Goal: Transaction & Acquisition: Purchase product/service

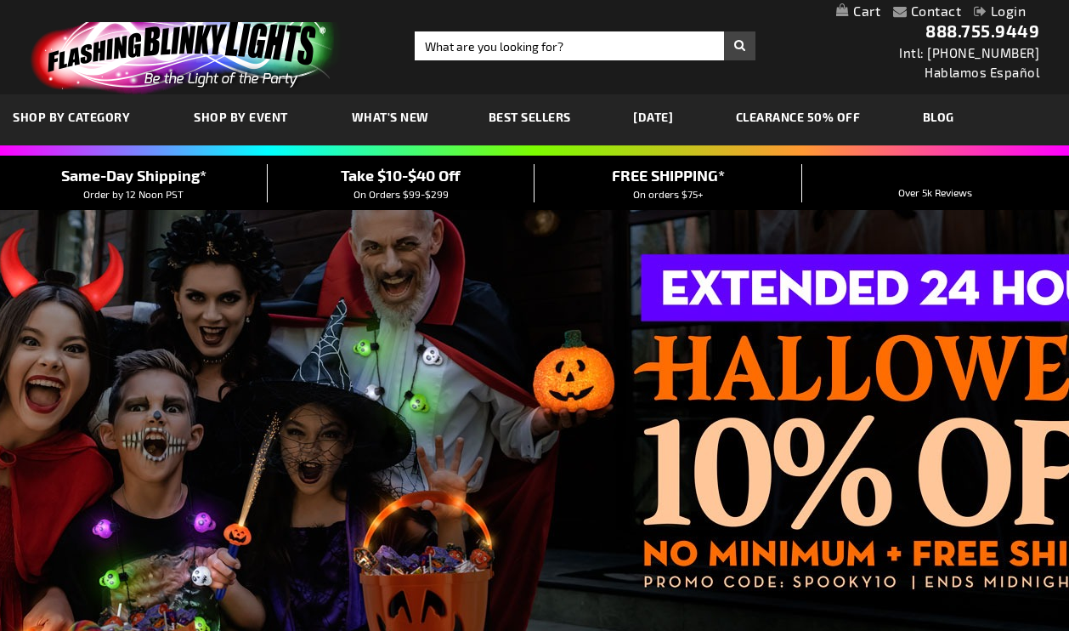
click at [1008, 9] on link "Login" at bounding box center [1000, 11] width 52 height 16
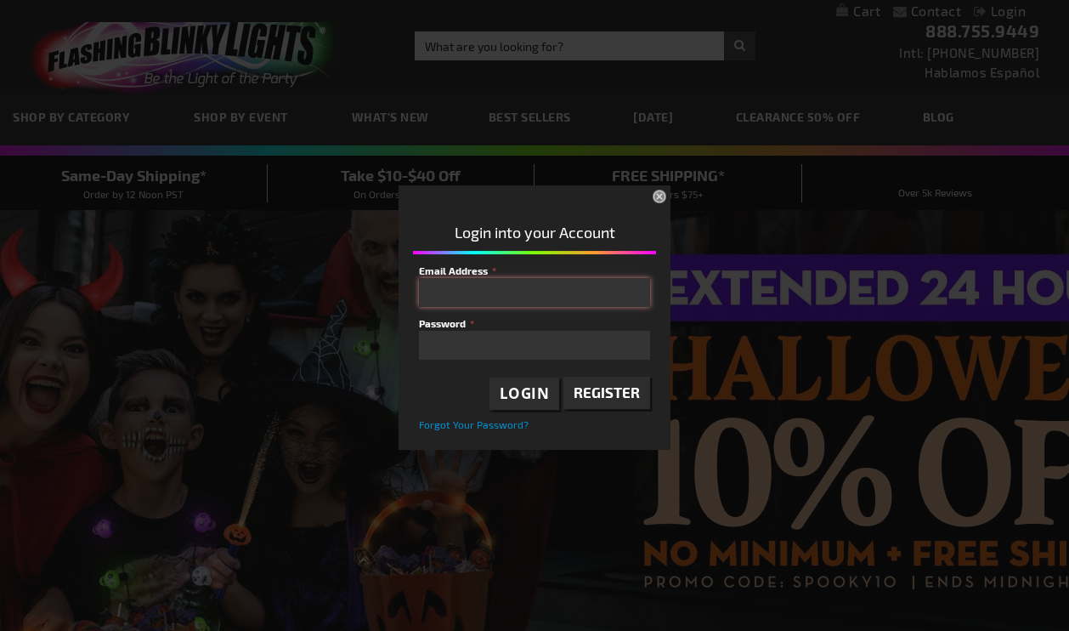
type input "info@mickelsonchristmastrees.com"
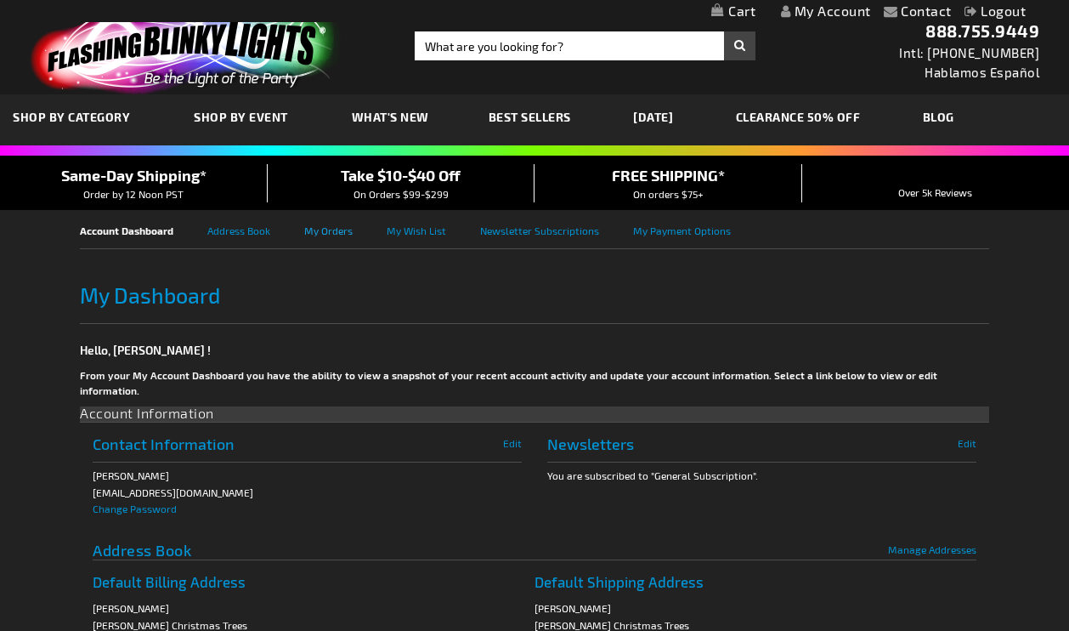
click at [340, 230] on link "My Orders" at bounding box center [345, 229] width 82 height 38
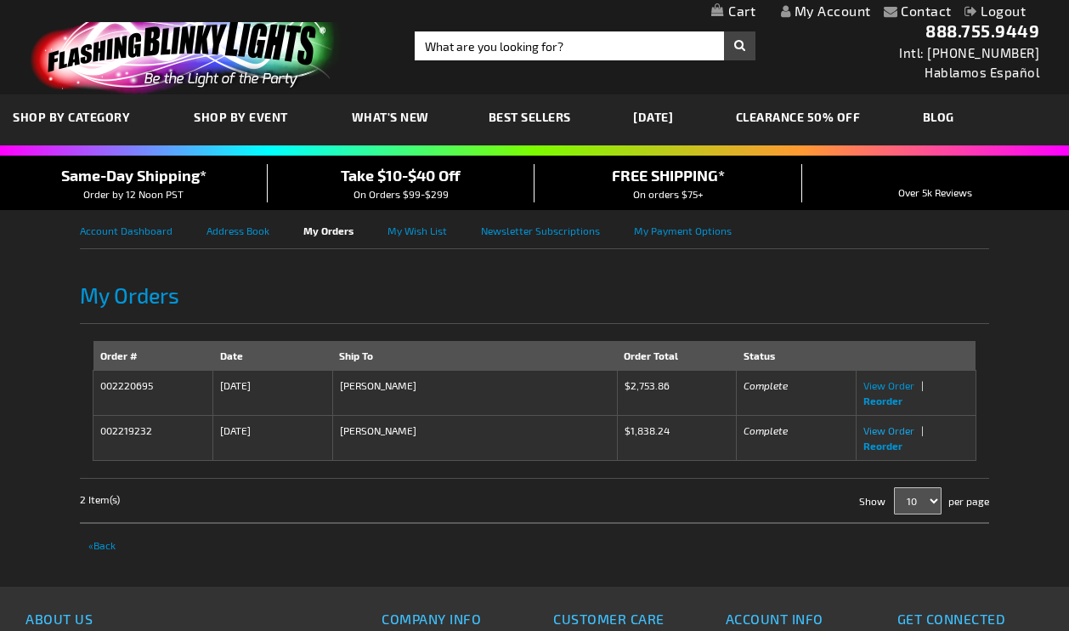
click at [890, 427] on span "View Order" at bounding box center [888, 430] width 51 height 12
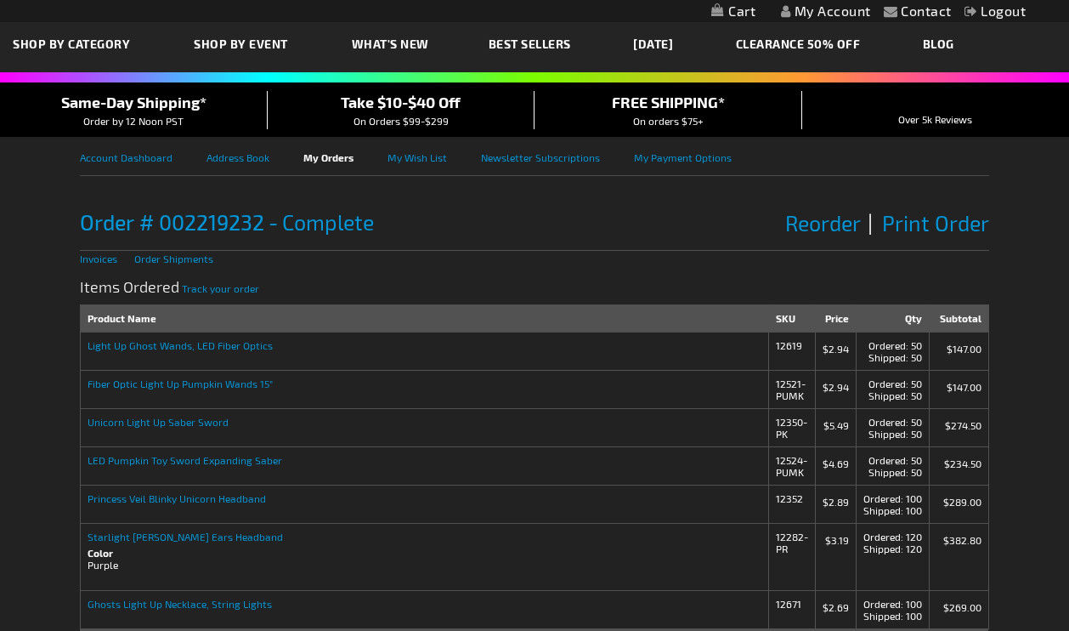
scroll to position [110, 0]
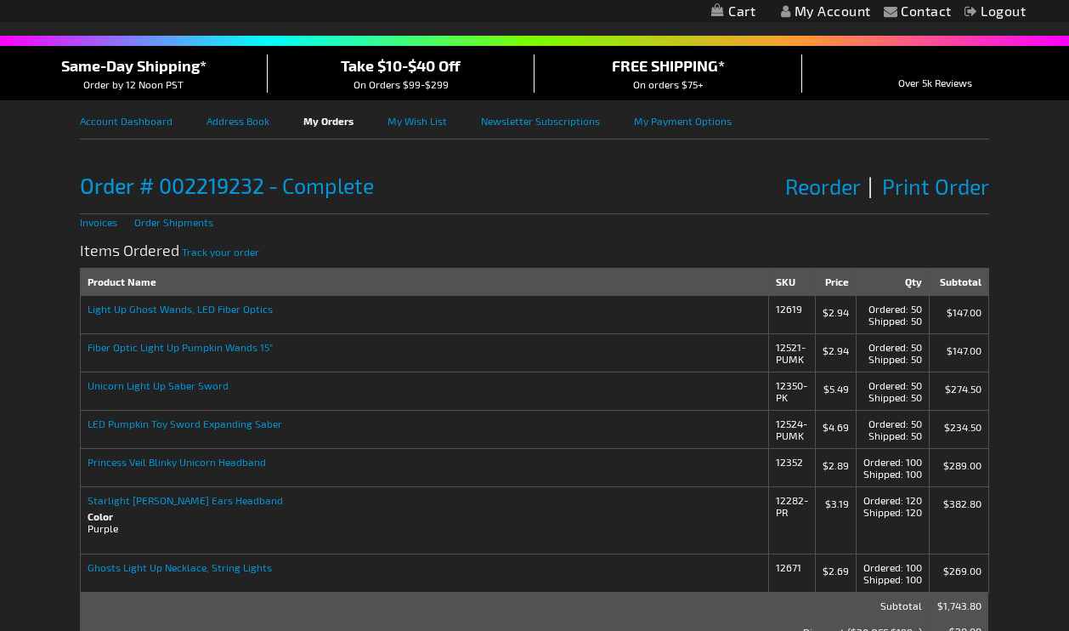
click at [136, 308] on strong "Light Up Ghost Wands, LED Fiber Optics" at bounding box center [425, 309] width 674 height 12
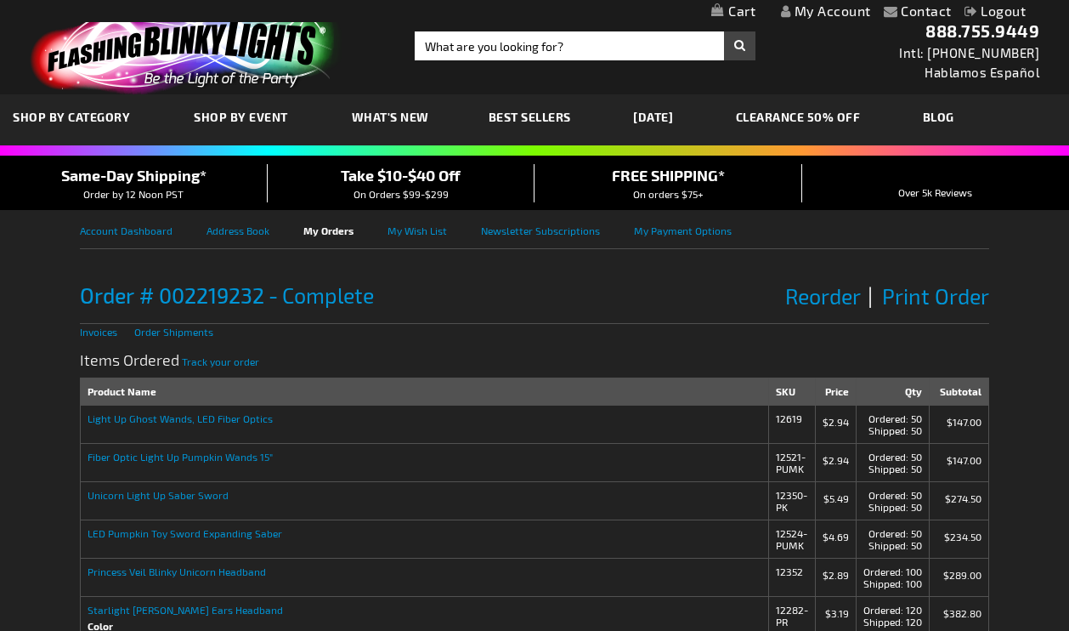
scroll to position [0, 0]
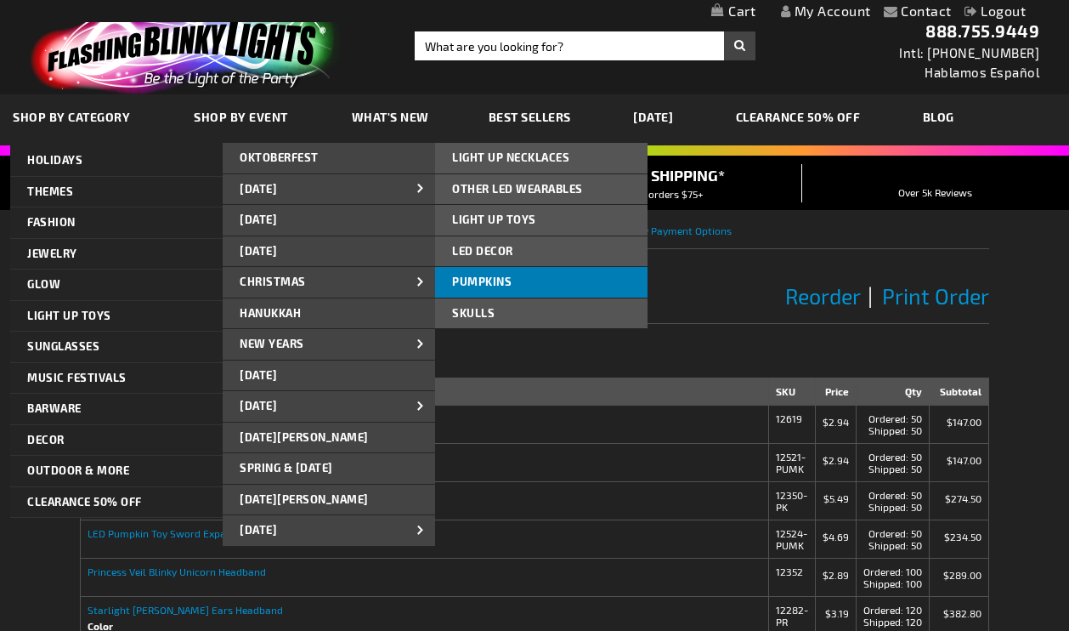
click at [479, 281] on span "PUMPKINS" at bounding box center [481, 281] width 59 height 14
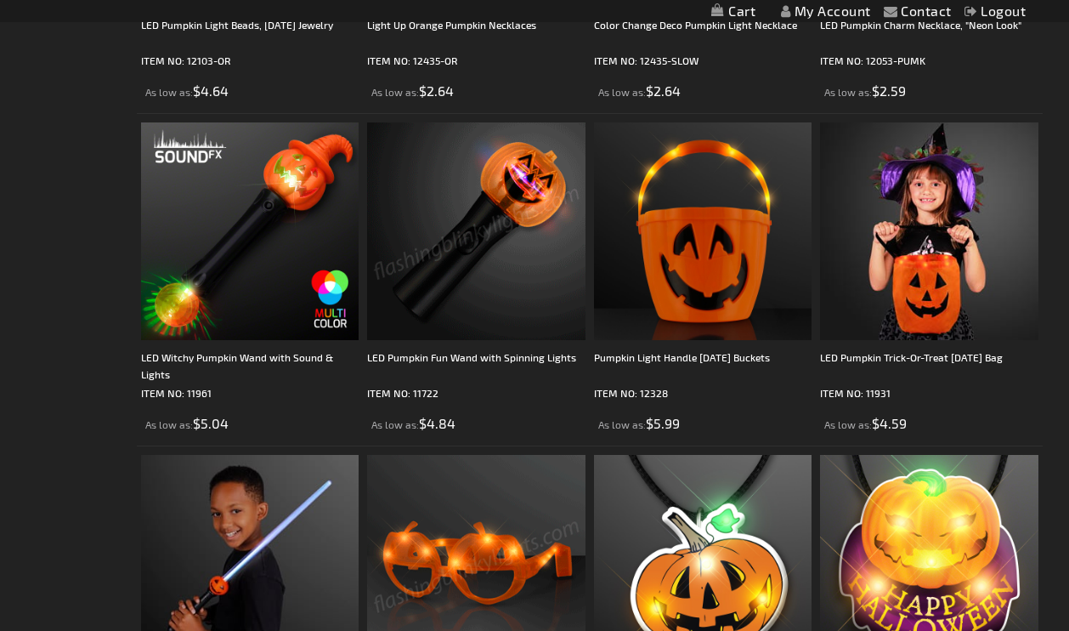
scroll to position [1230, 0]
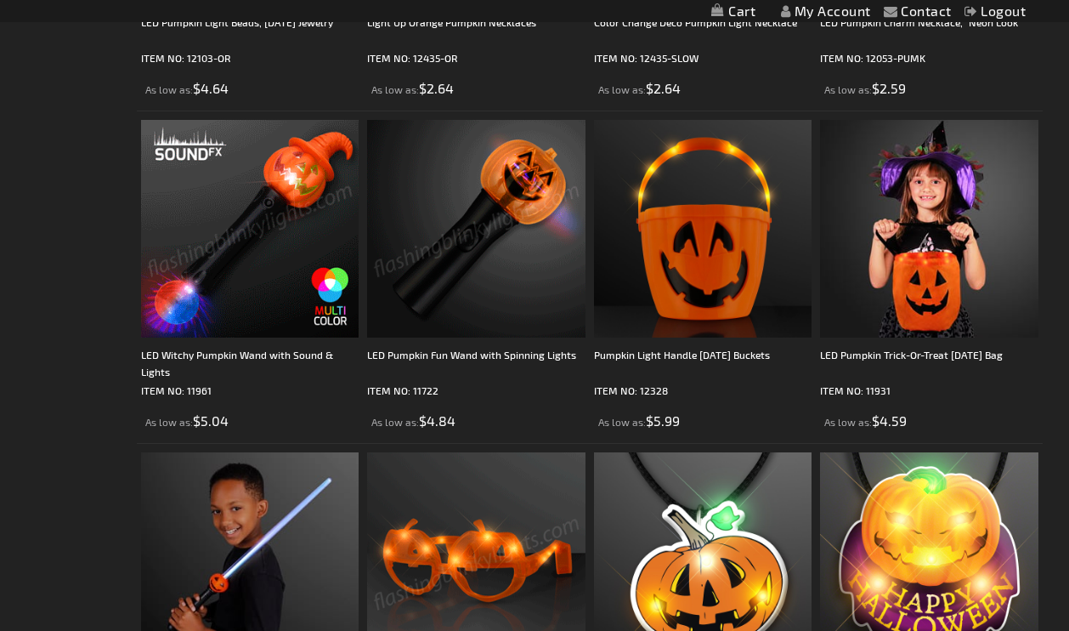
click at [252, 242] on img at bounding box center [250, 229] width 218 height 218
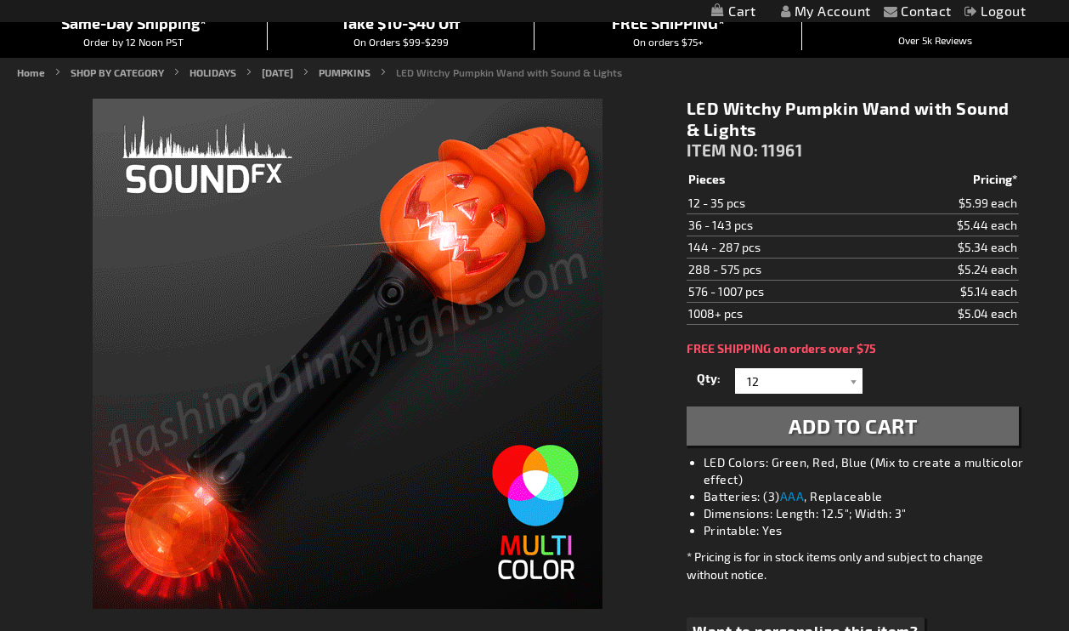
scroll to position [217, 0]
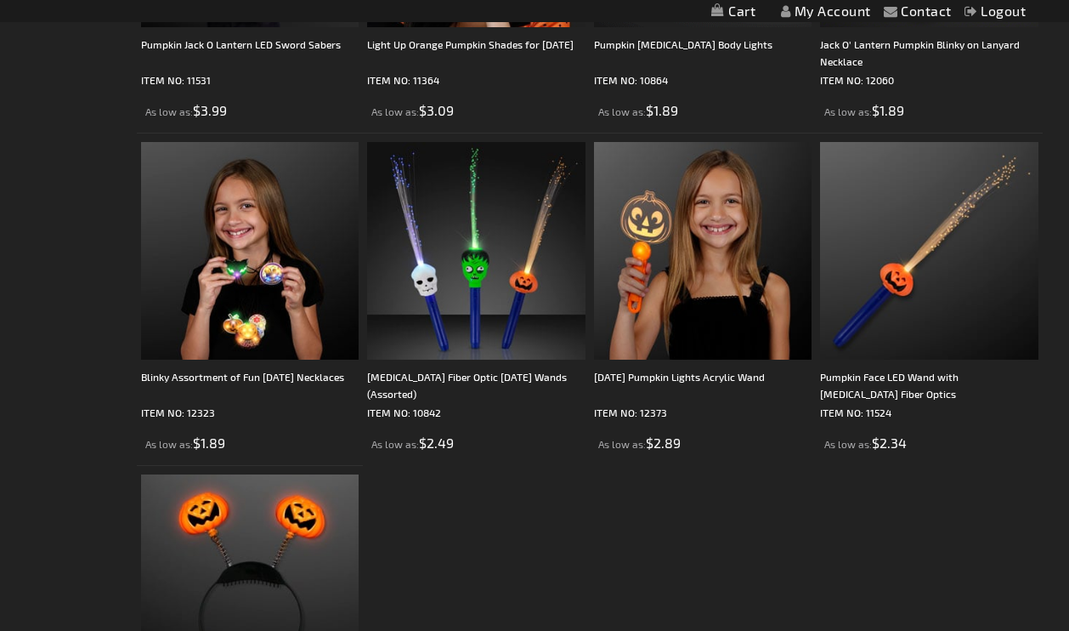
scroll to position [1874, 0]
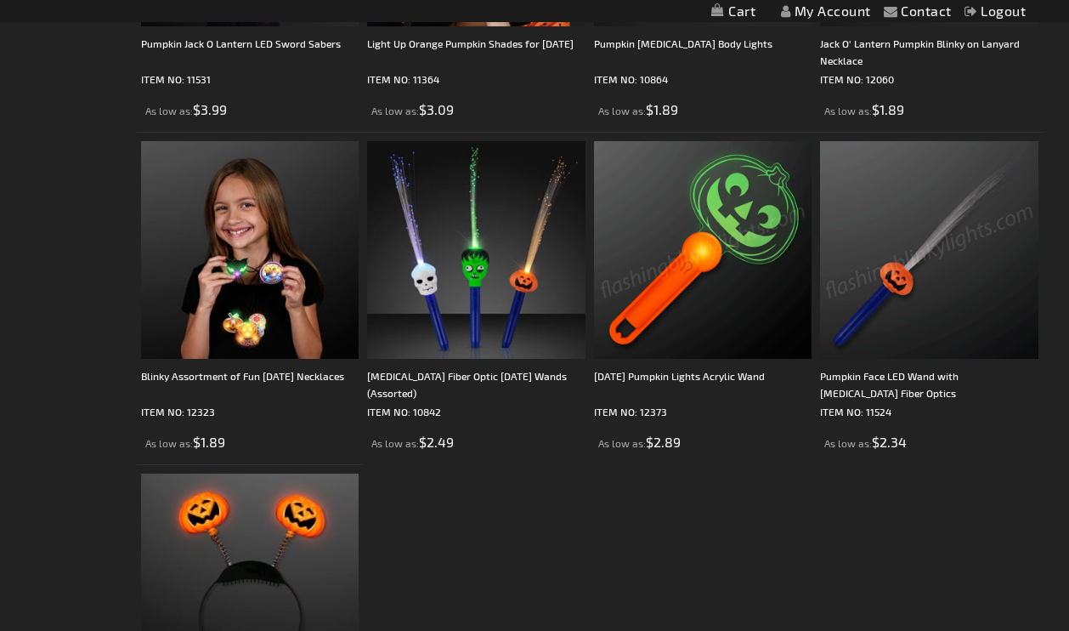
click at [925, 256] on img at bounding box center [929, 250] width 218 height 218
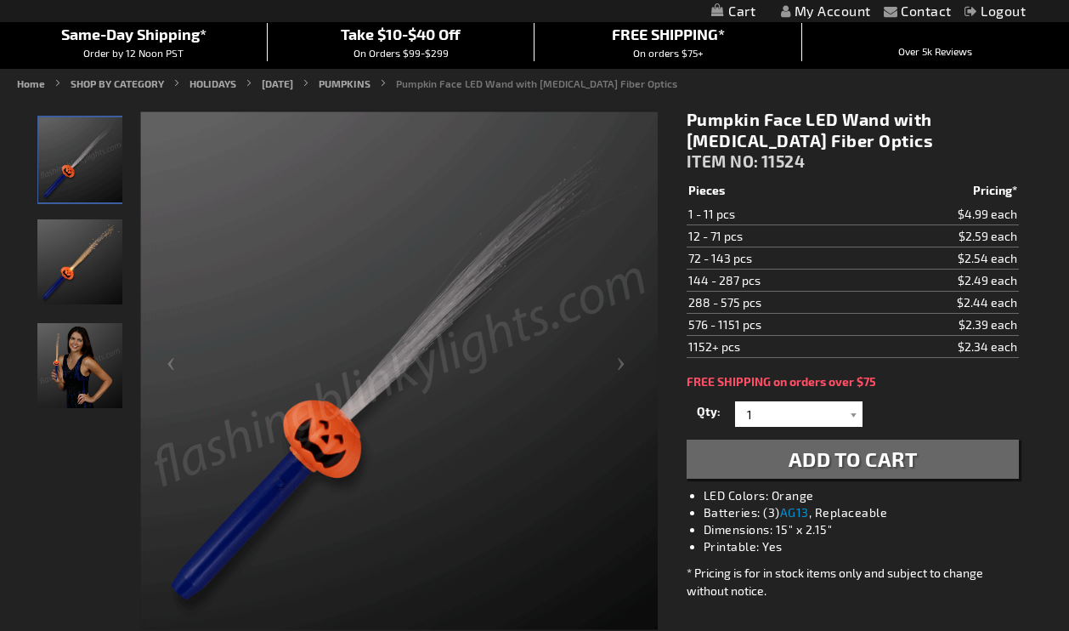
scroll to position [156, 0]
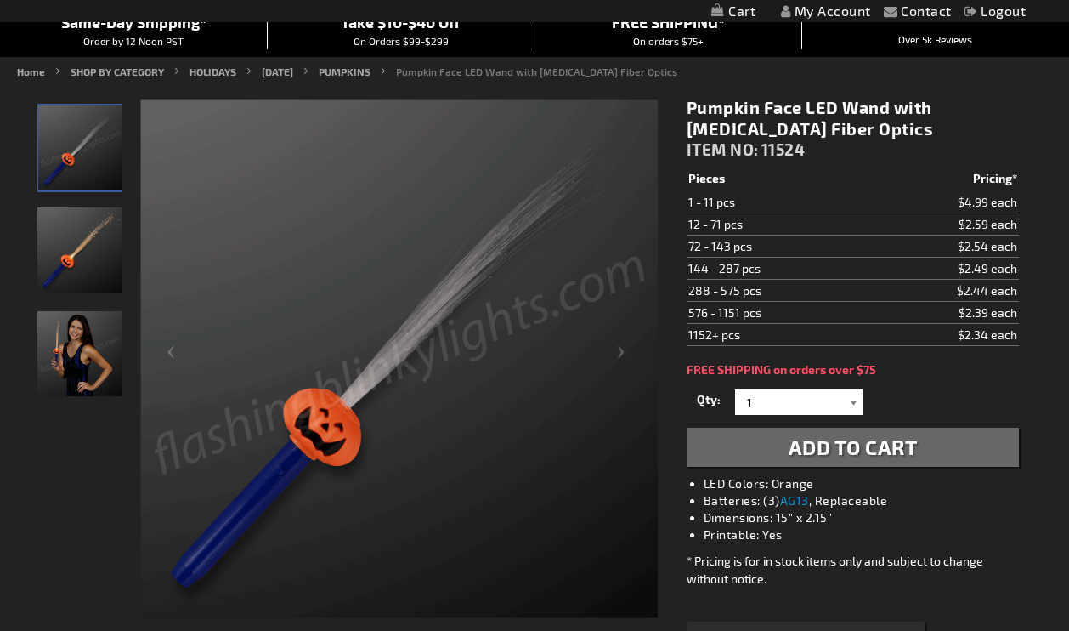
click at [852, 401] on div at bounding box center [853, 401] width 17 height 25
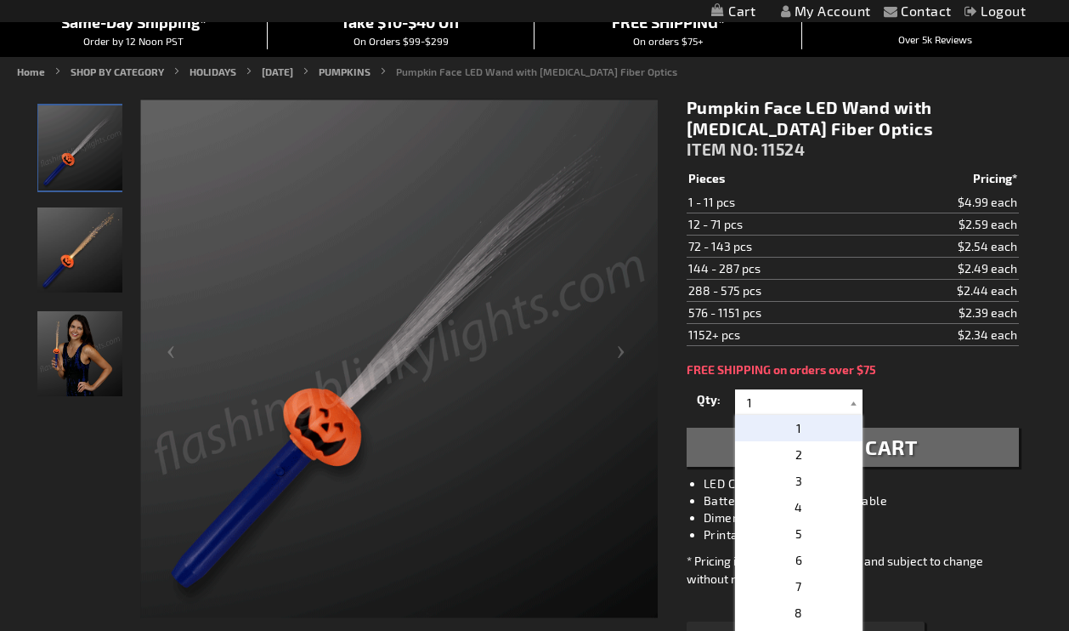
click at [894, 393] on div "Qty 1 2 3 4 5 6 7 8 9 10 11 12 24 36 48 60 72 84 96 108 120 132 144 156 168" at bounding box center [853, 402] width 332 height 34
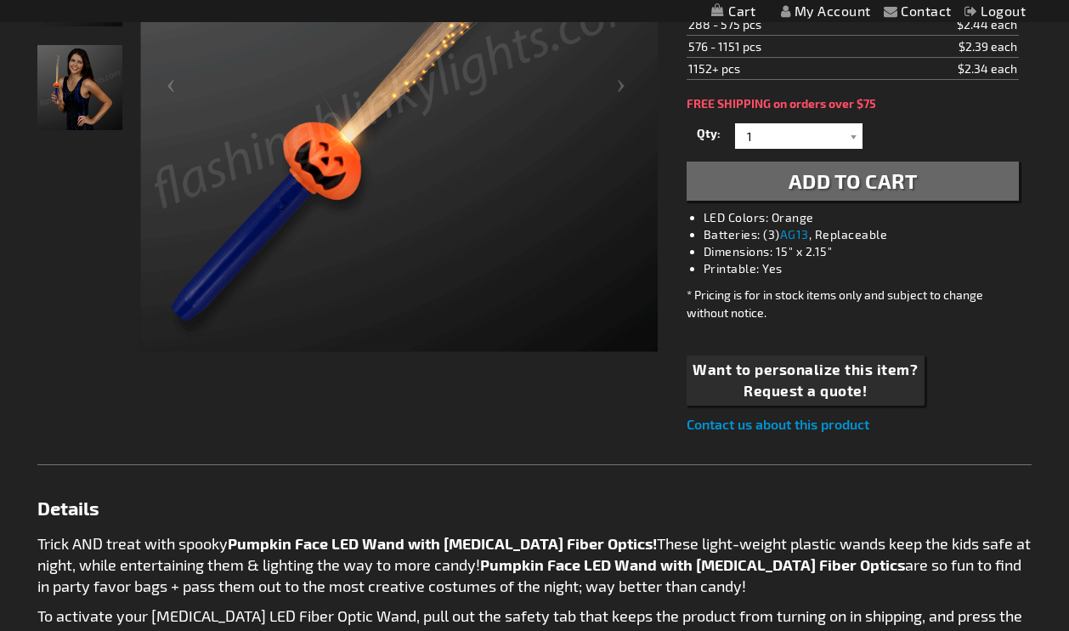
scroll to position [432, 0]
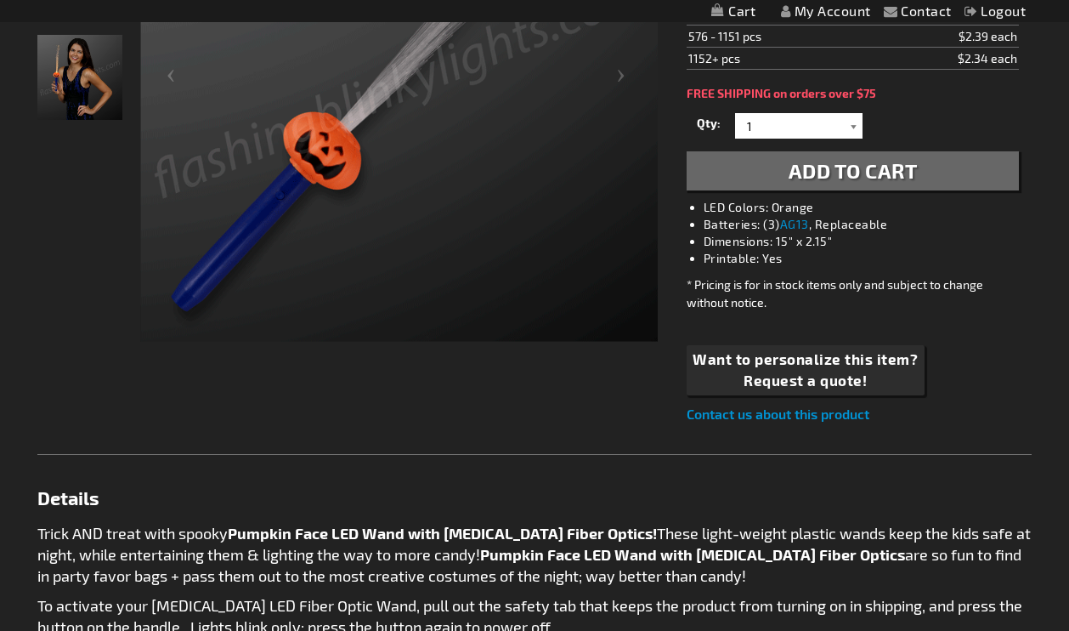
click at [852, 121] on div at bounding box center [853, 125] width 17 height 25
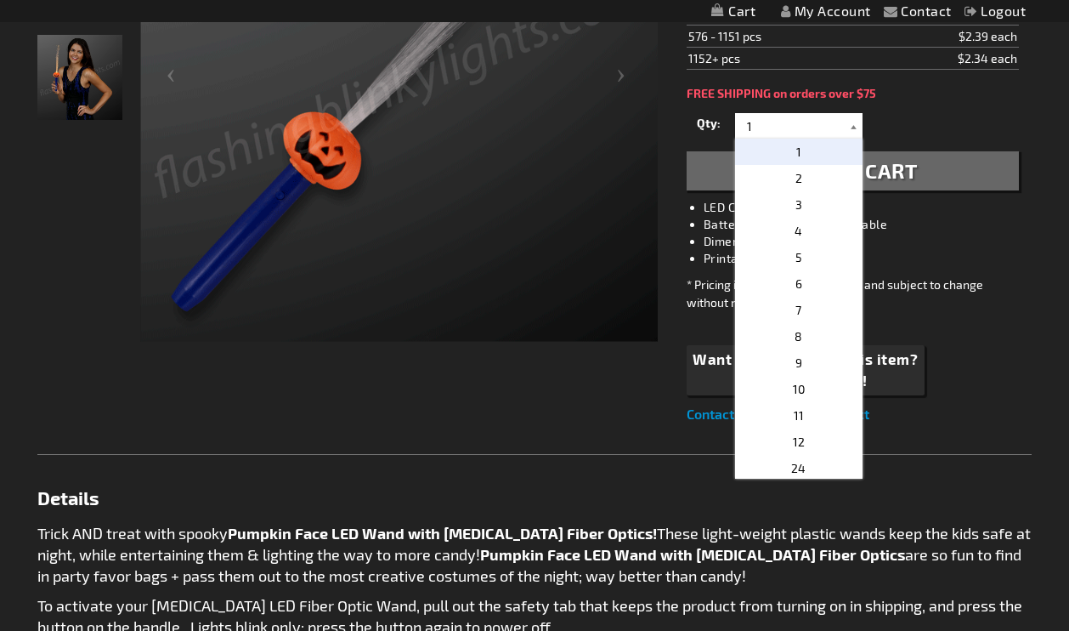
click at [852, 121] on div at bounding box center [853, 125] width 17 height 25
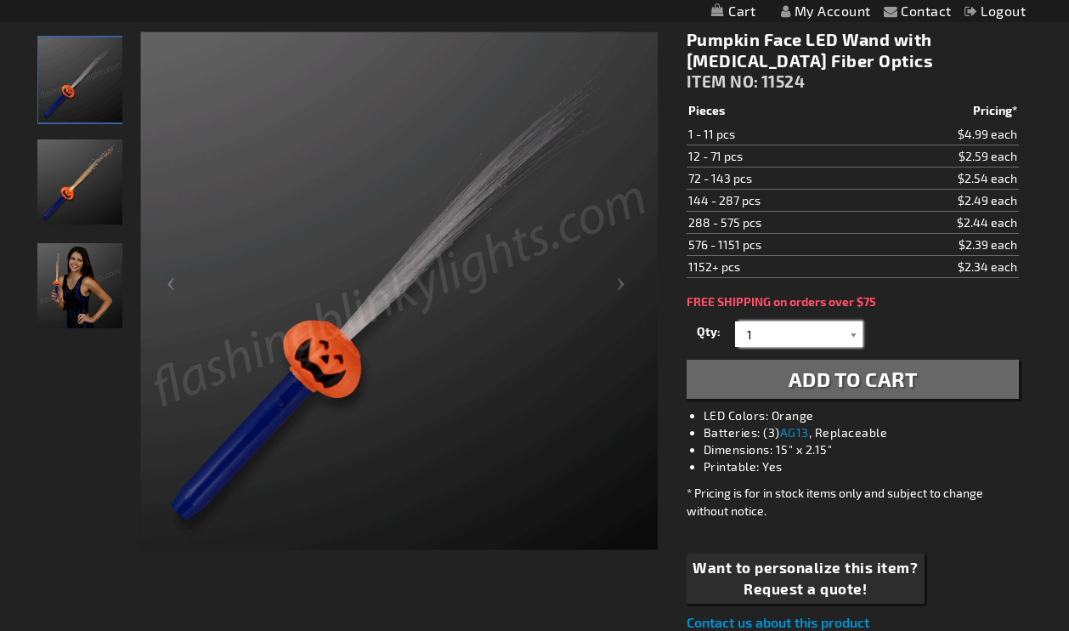
scroll to position [219, 0]
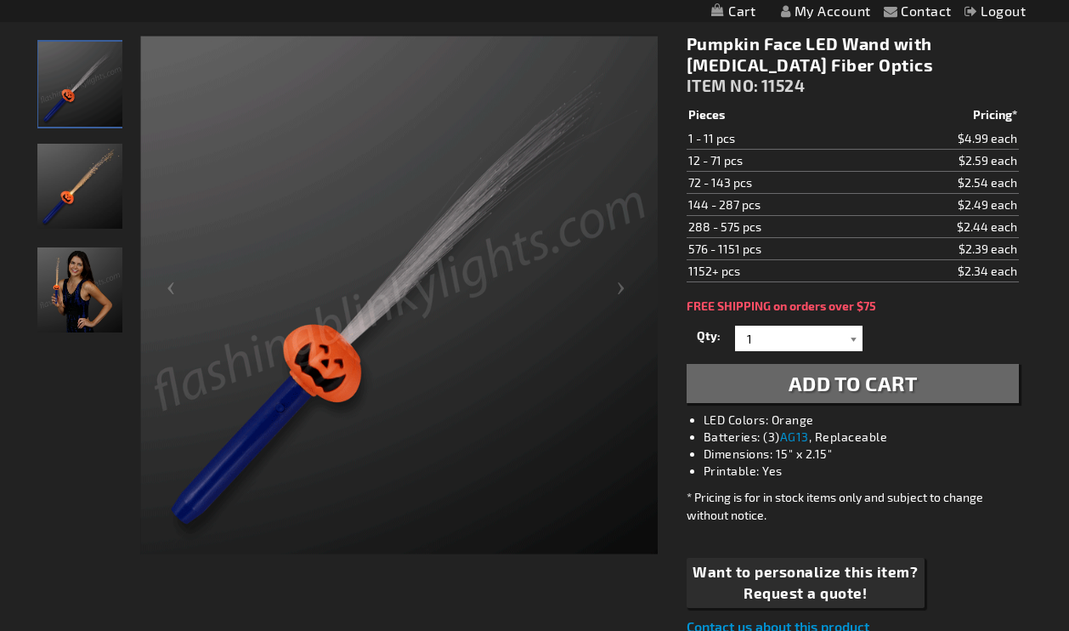
click at [851, 337] on div at bounding box center [853, 337] width 17 height 25
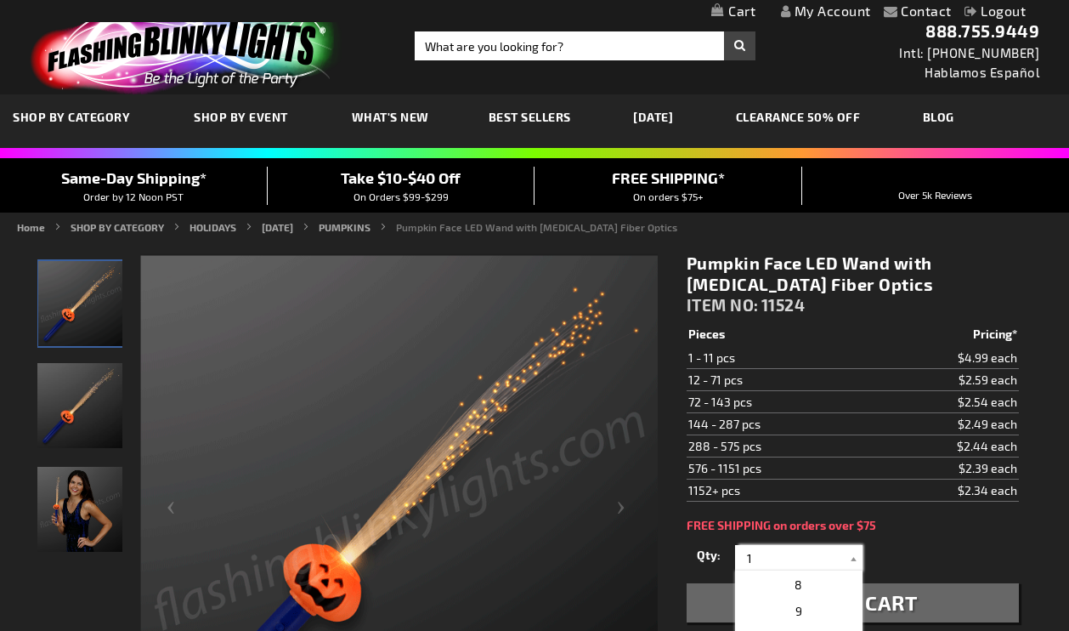
scroll to position [0, 0]
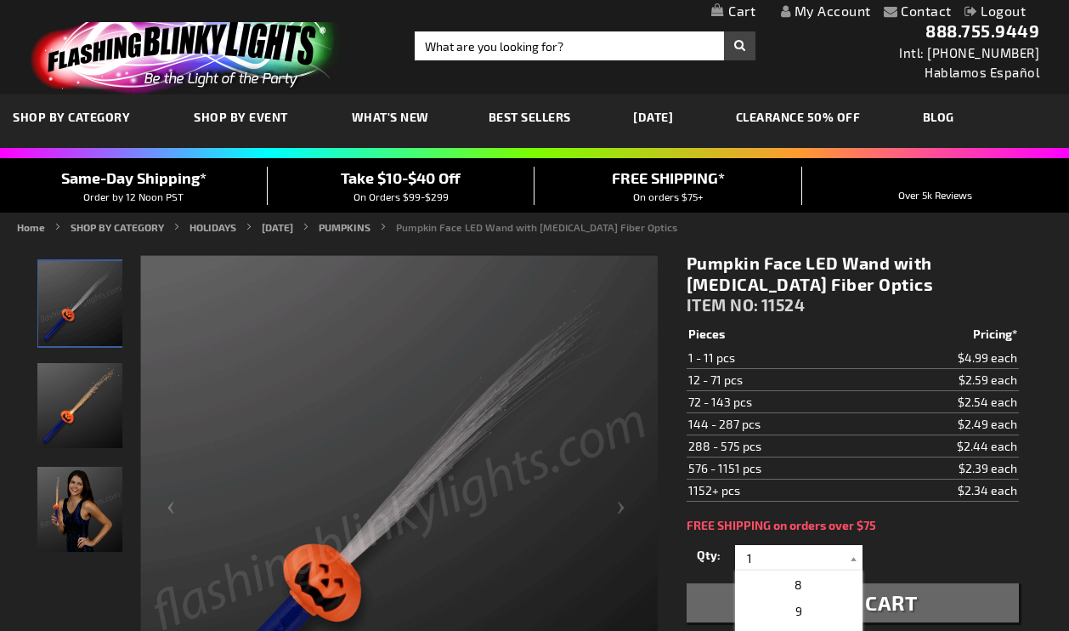
click at [810, 8] on link "My Account" at bounding box center [826, 11] width 90 height 16
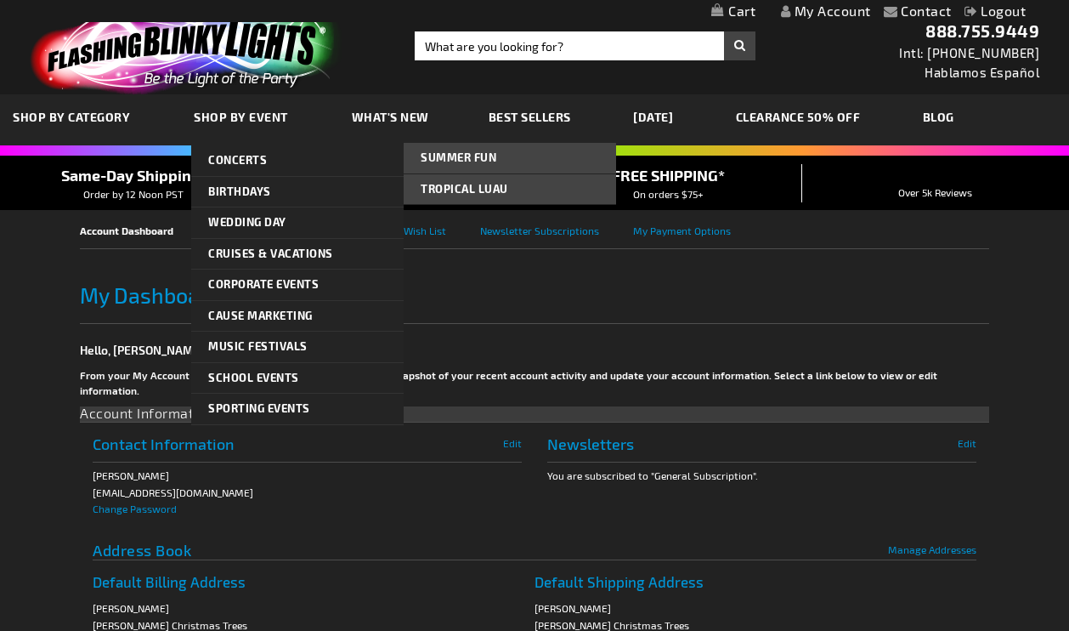
click at [426, 295] on div "Contact Compare Products My Account Logout Skip to Content My Cart My Cart Clos…" at bounding box center [534, 589] width 1069 height 1178
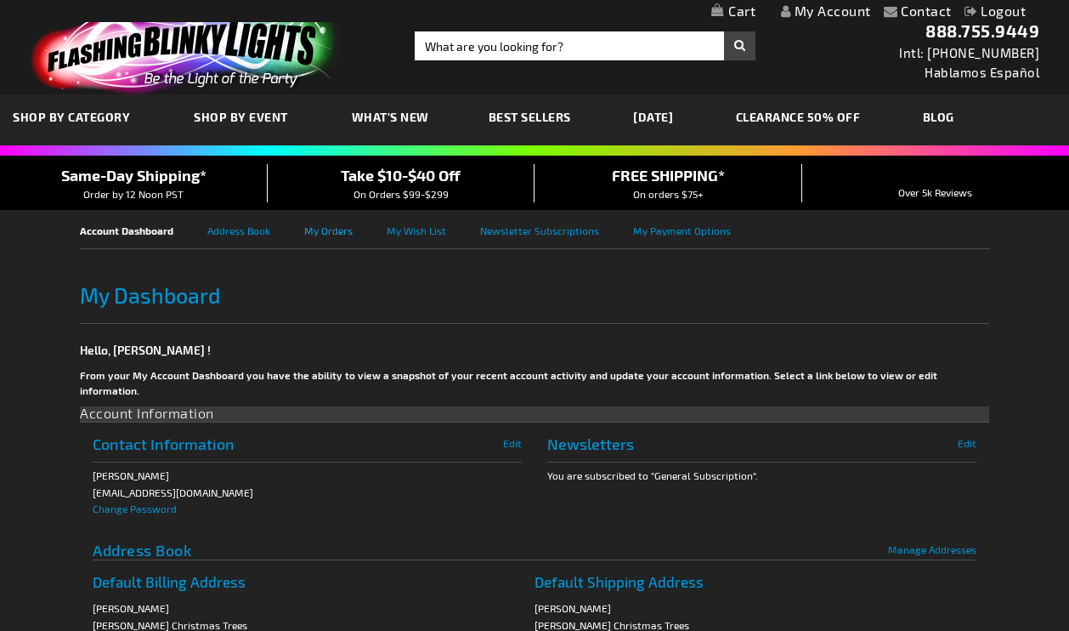
click at [314, 230] on link "My Orders" at bounding box center [345, 229] width 82 height 38
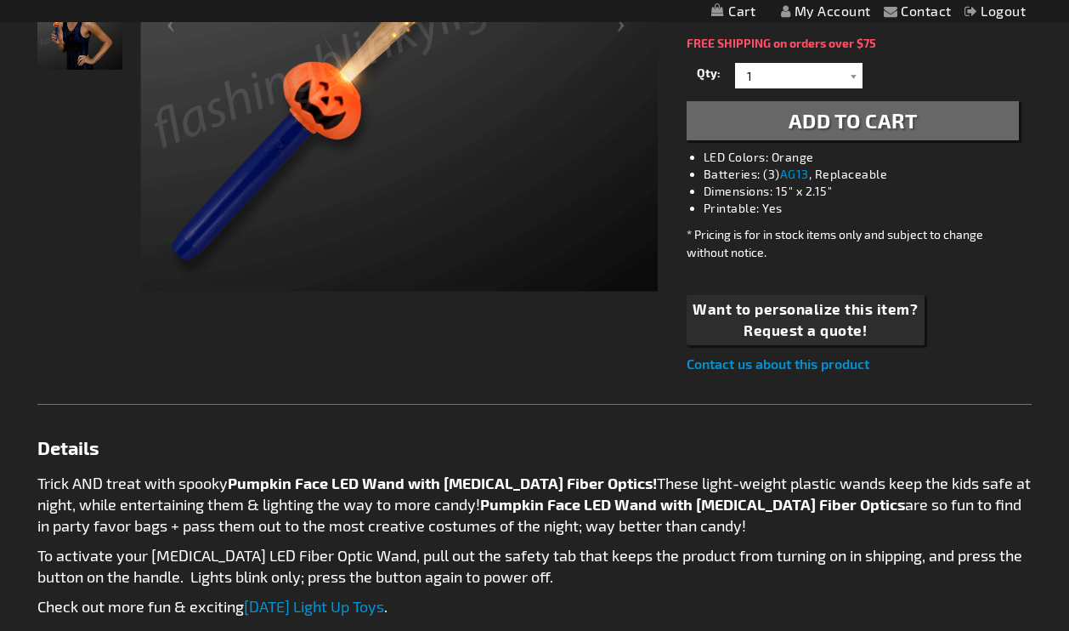
scroll to position [450, 0]
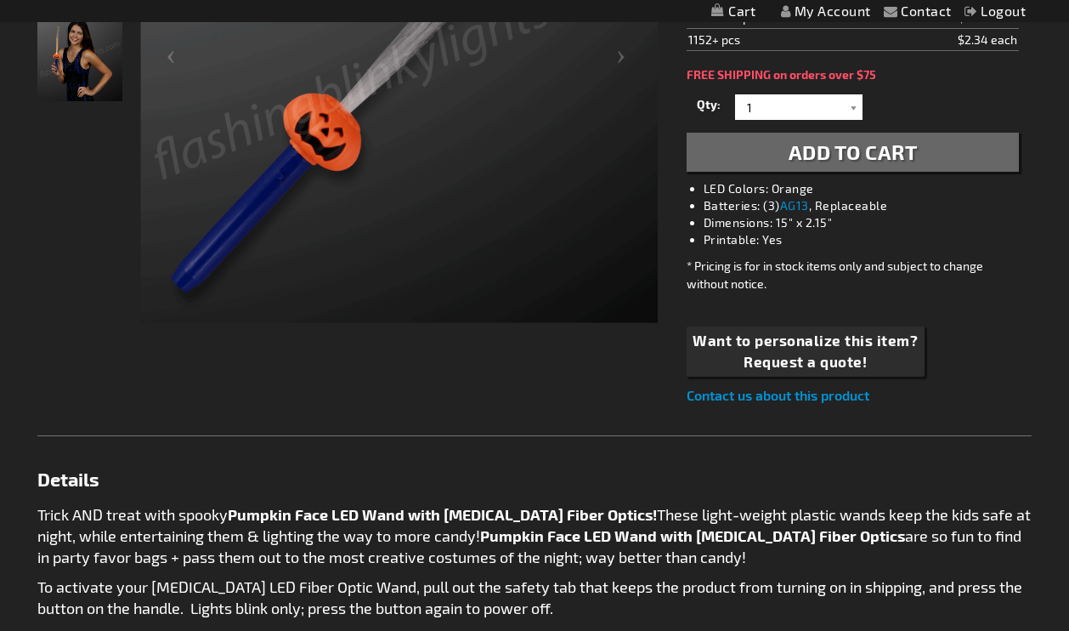
click at [863, 99] on div "Qty 1 2 3 4 5 6 7 8 9 10 11 12 24 36 48 60 72 84 96 108 120 132 144 156 168" at bounding box center [853, 107] width 332 height 34
click at [849, 101] on div at bounding box center [853, 106] width 17 height 25
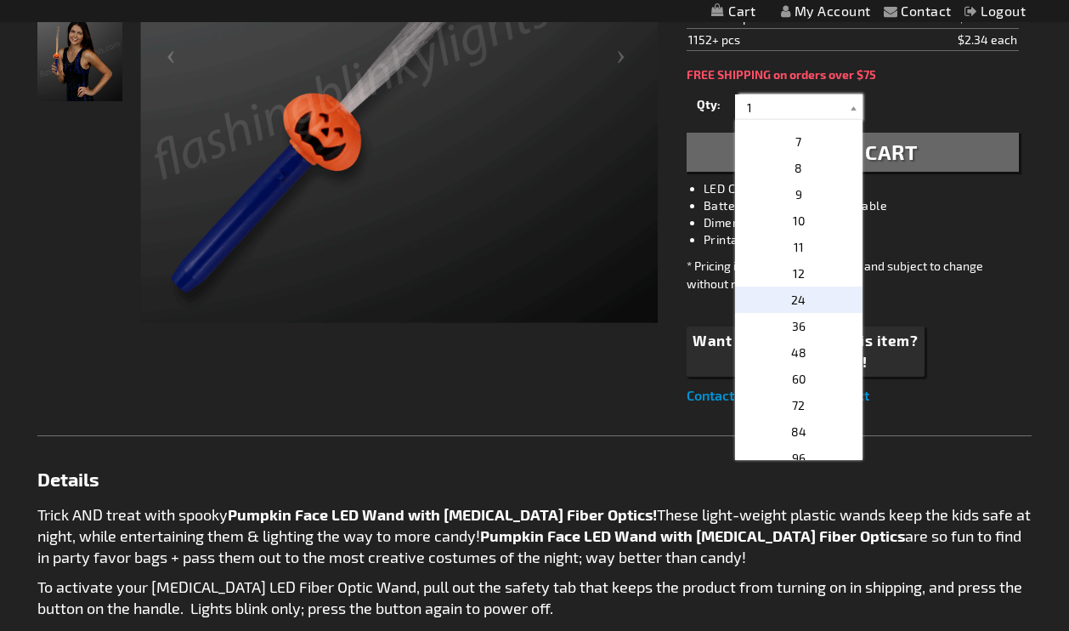
scroll to position [164, 0]
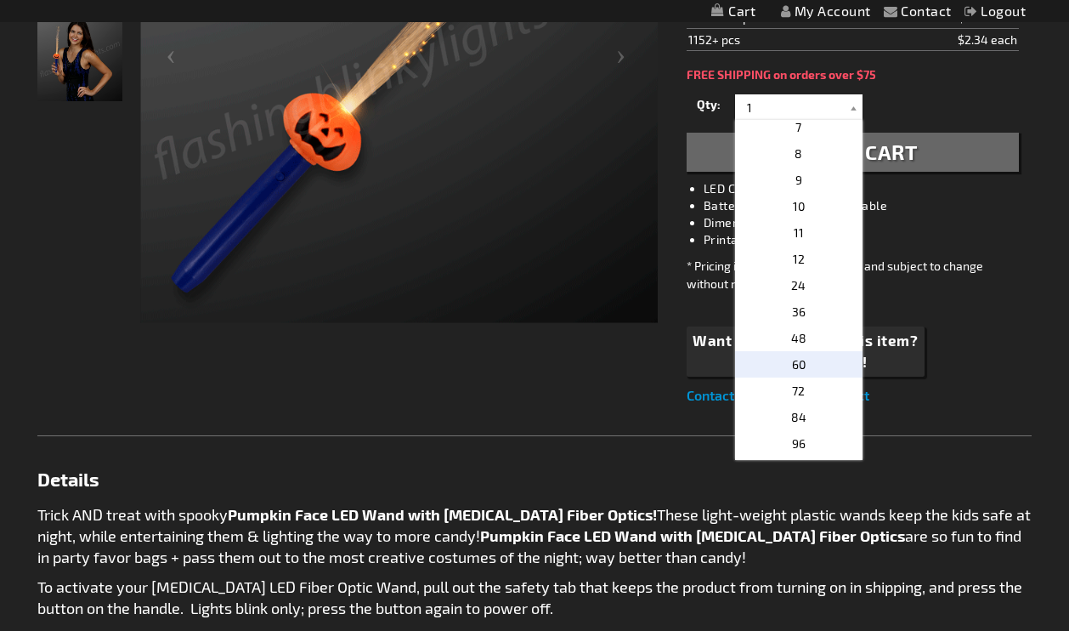
click at [795, 364] on span "60" at bounding box center [799, 364] width 14 height 14
type input "60"
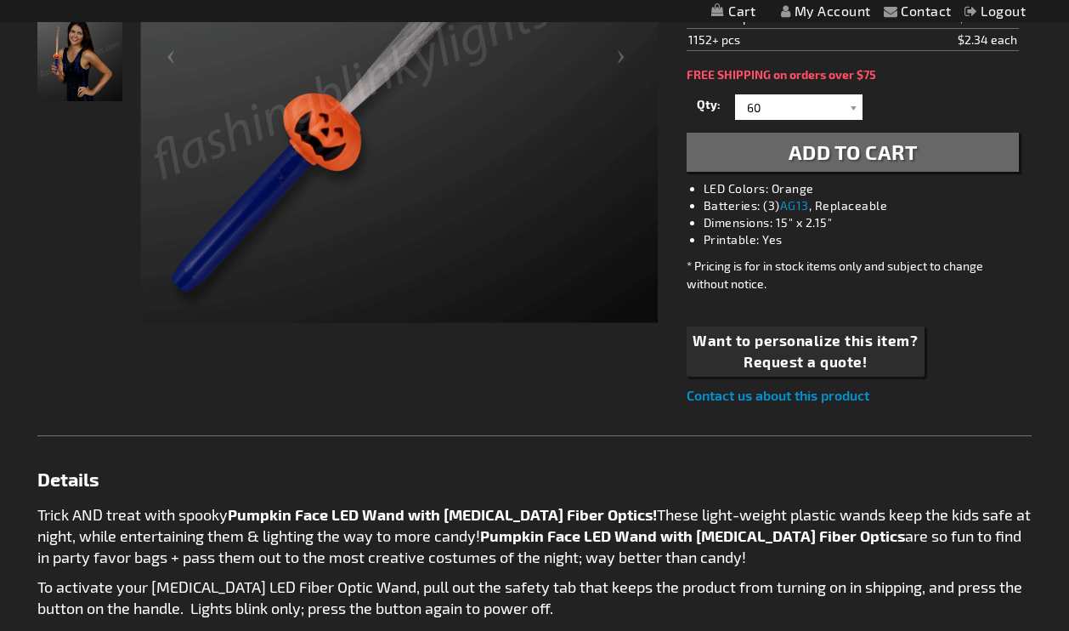
click at [879, 158] on span "Add to Cart" at bounding box center [853, 151] width 129 height 25
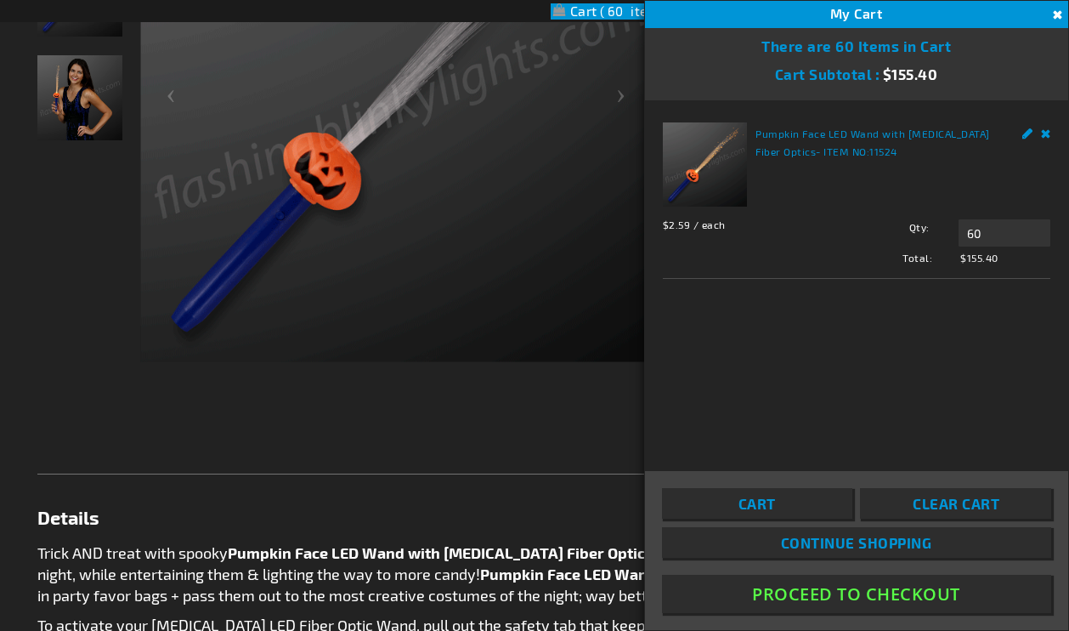
click at [1060, 14] on button "Close" at bounding box center [1055, 15] width 19 height 19
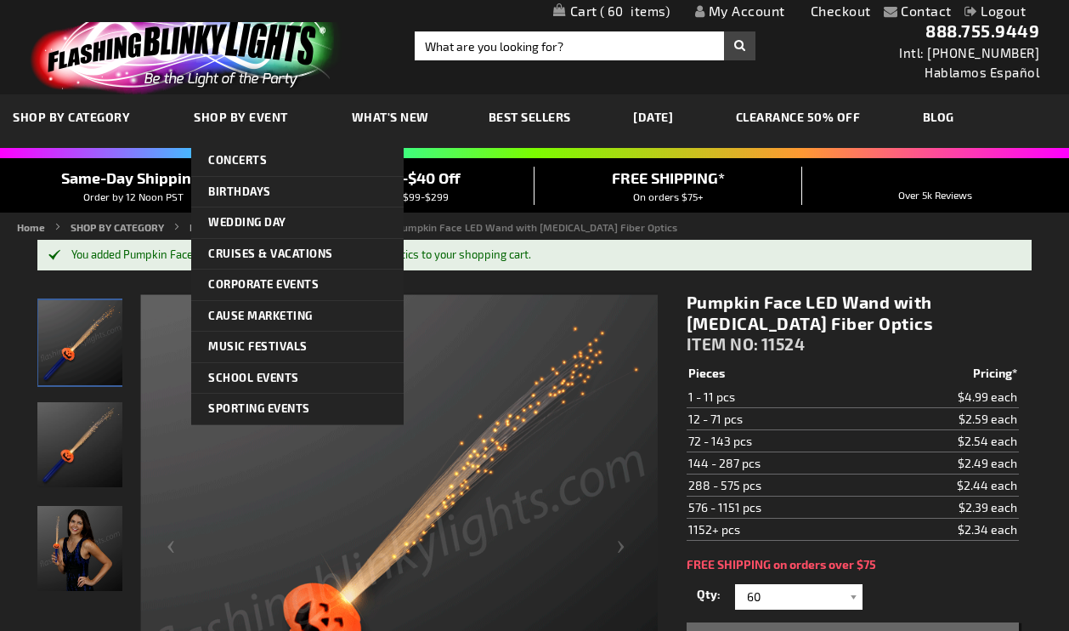
scroll to position [0, 0]
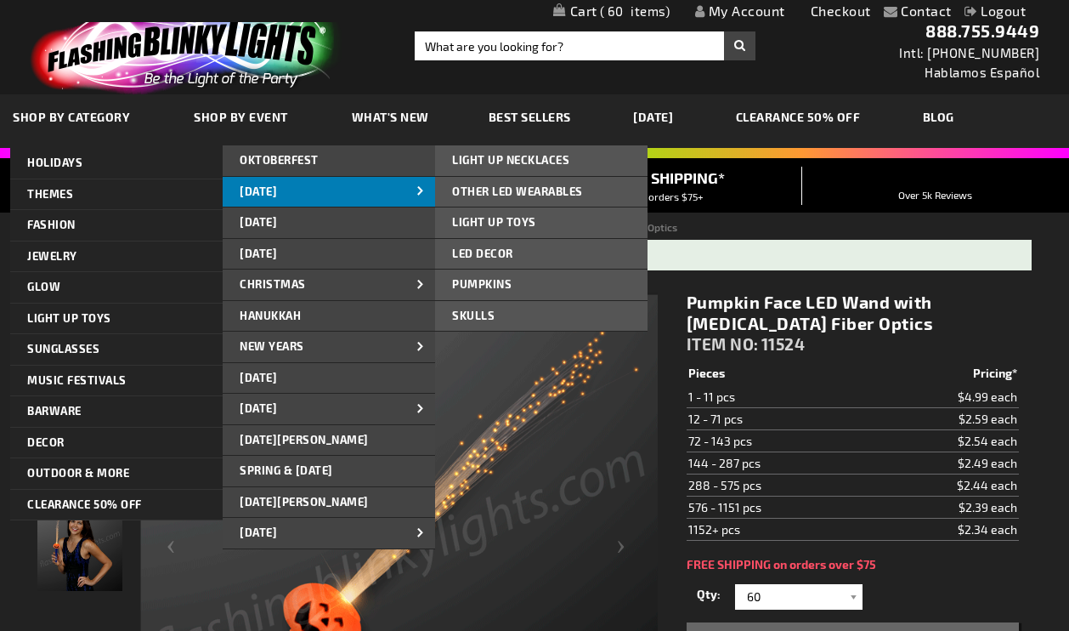
click at [277, 190] on span "[DATE]" at bounding box center [258, 191] width 37 height 14
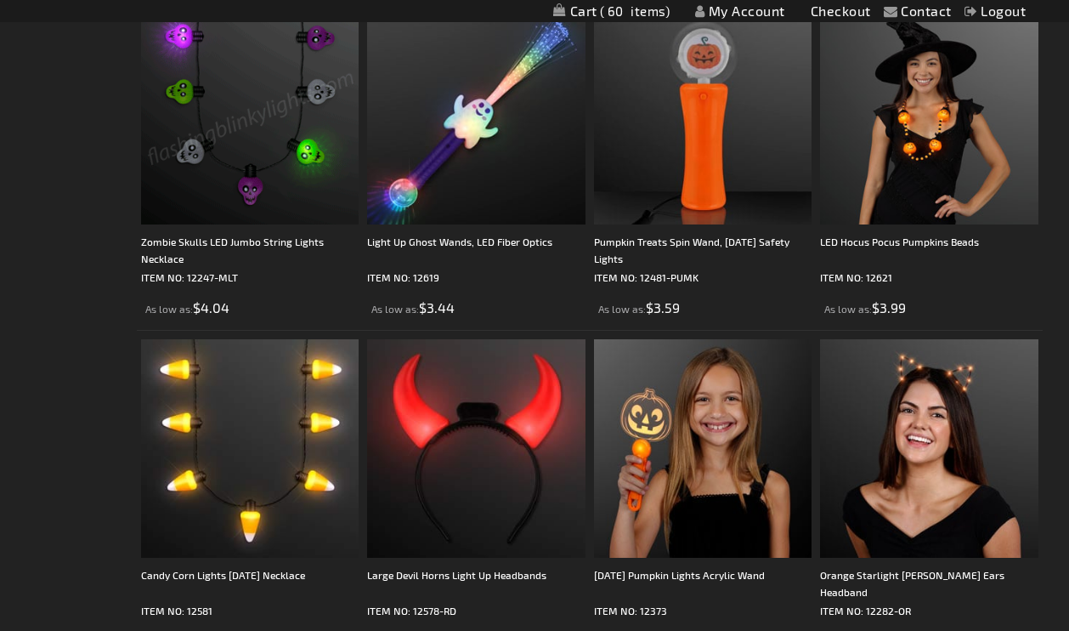
scroll to position [2159, 0]
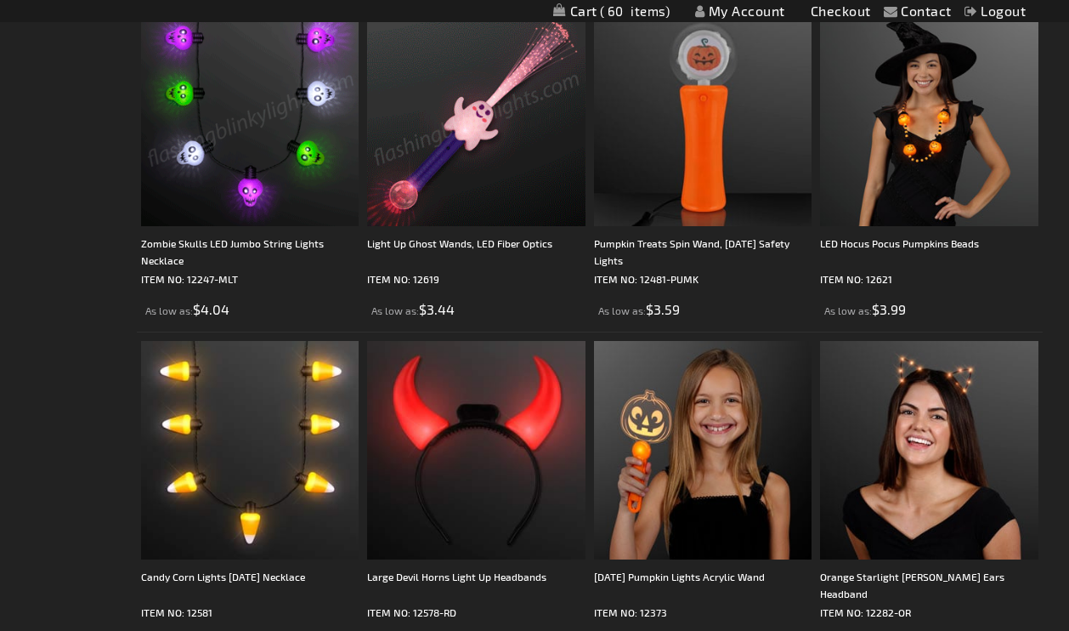
click at [456, 160] on img at bounding box center [476, 117] width 218 height 218
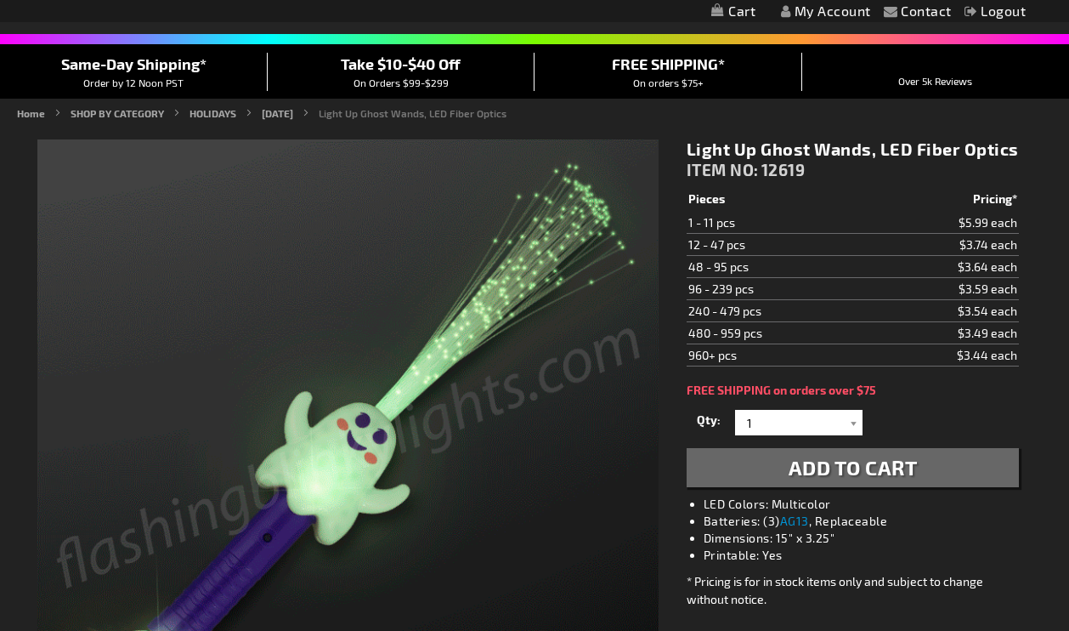
scroll to position [115, 0]
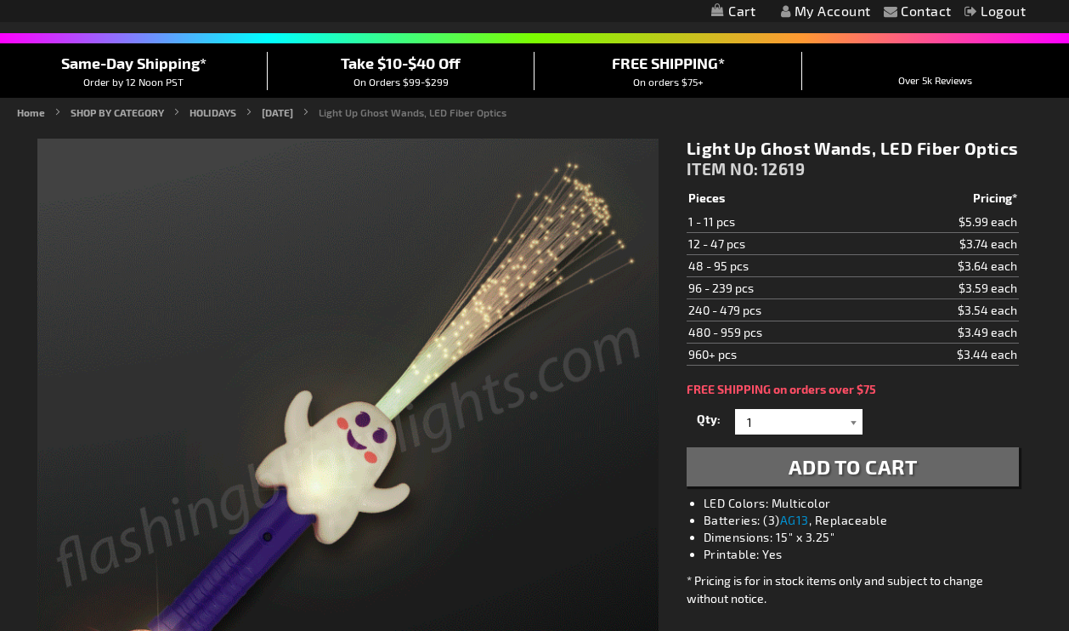
click at [845, 422] on div at bounding box center [853, 421] width 17 height 25
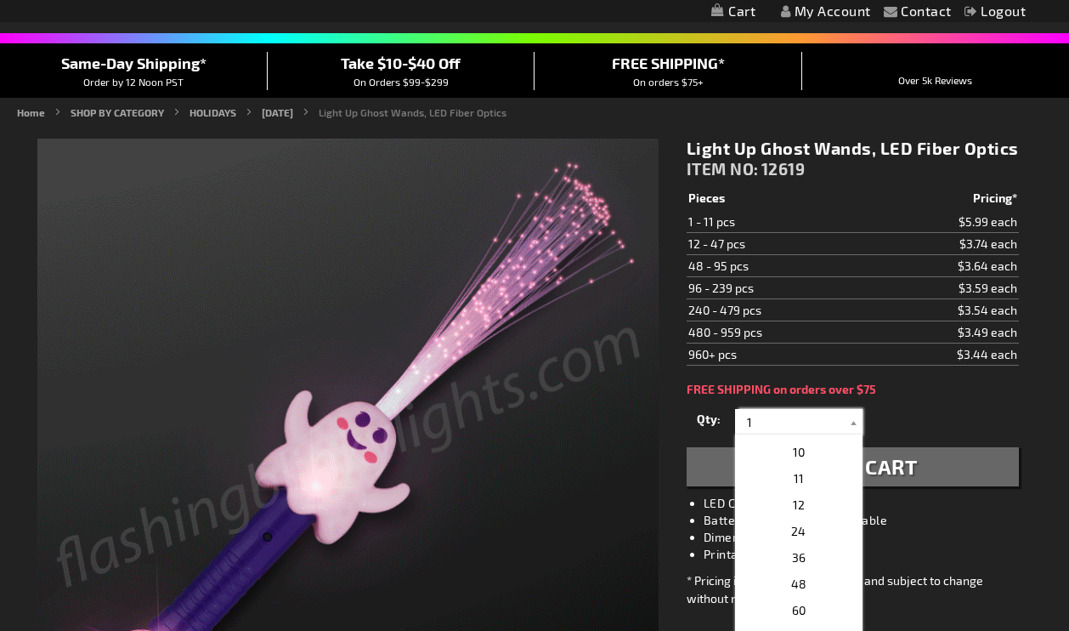
scroll to position [276, 0]
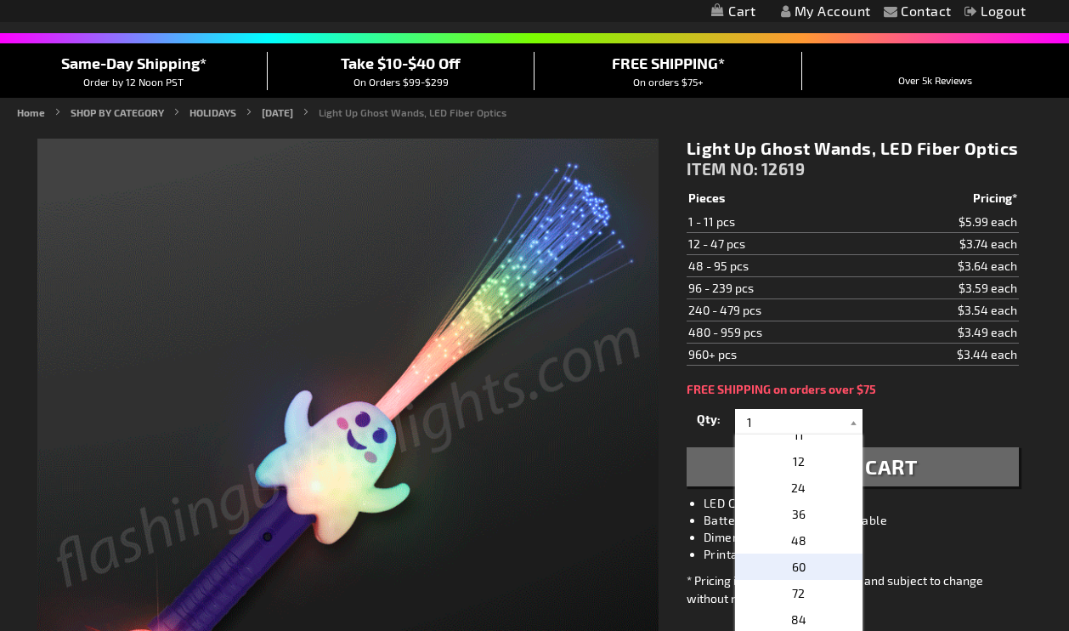
click at [801, 562] on span "60" at bounding box center [799, 566] width 14 height 14
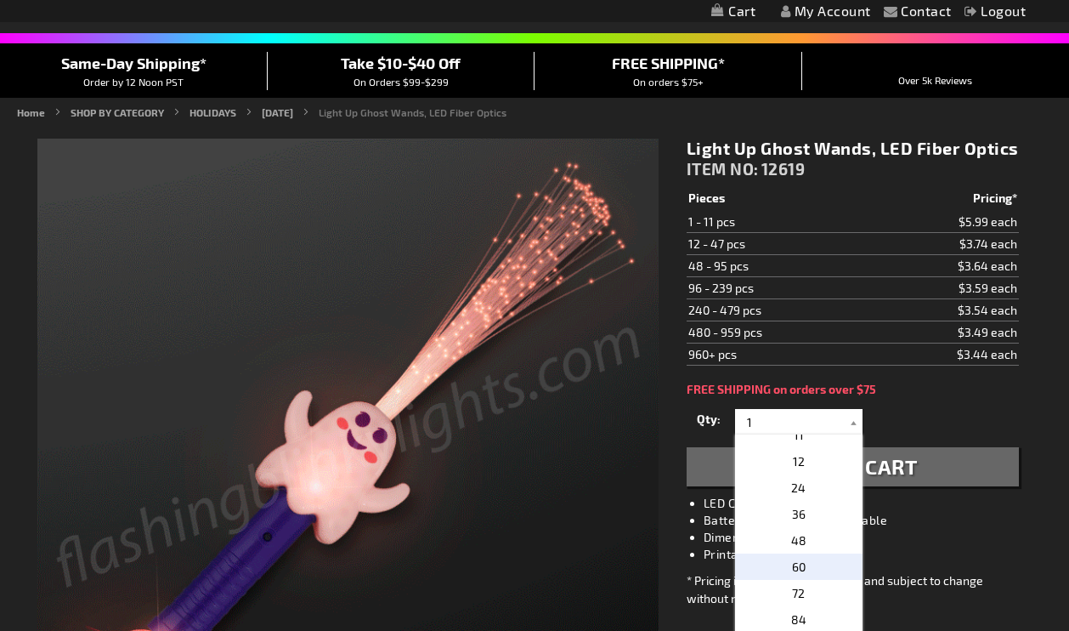
type input "60"
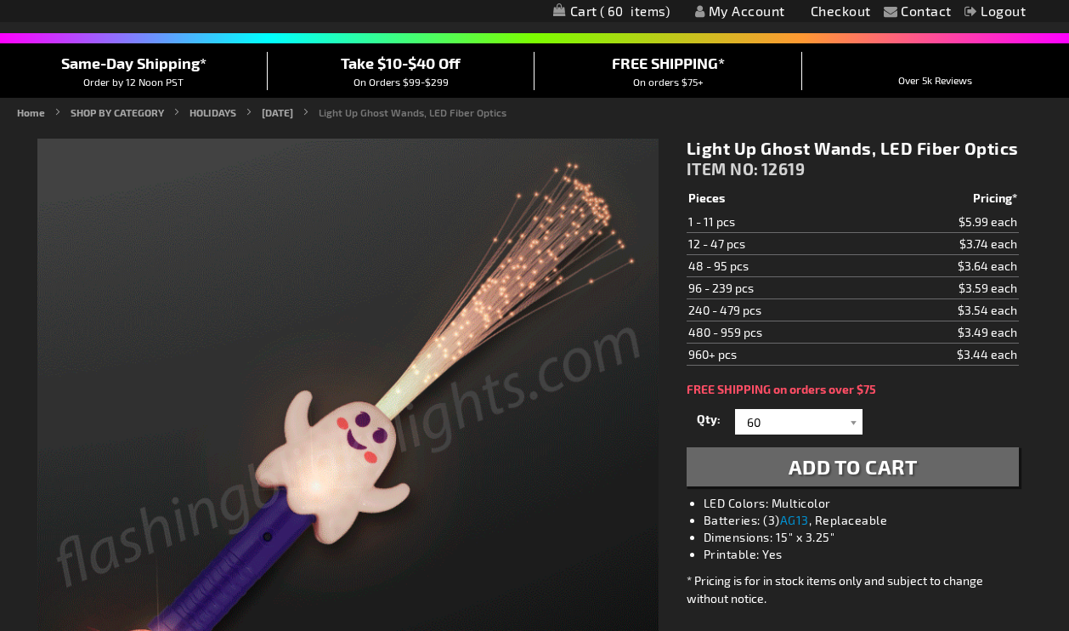
click at [902, 464] on span "Add to Cart" at bounding box center [853, 466] width 129 height 25
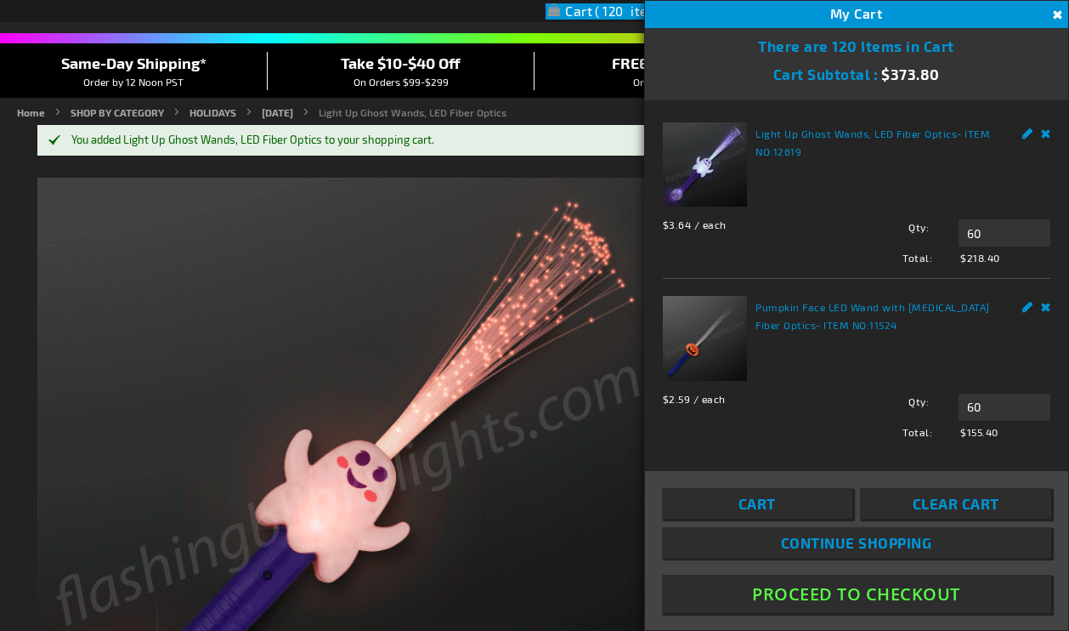
click at [1061, 19] on button "Close" at bounding box center [1055, 15] width 19 height 19
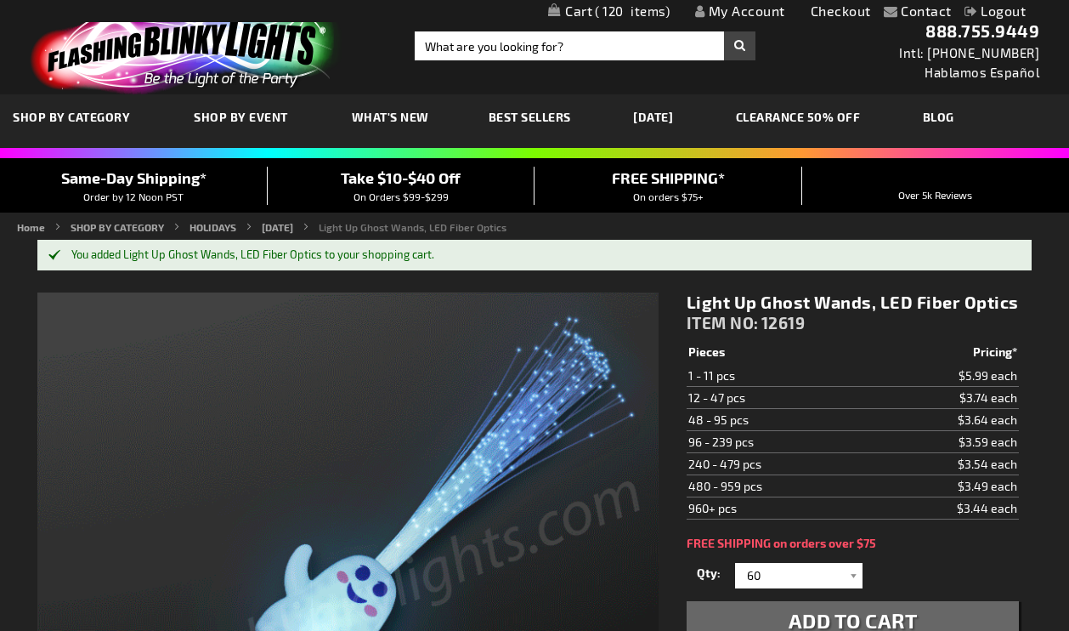
scroll to position [0, 0]
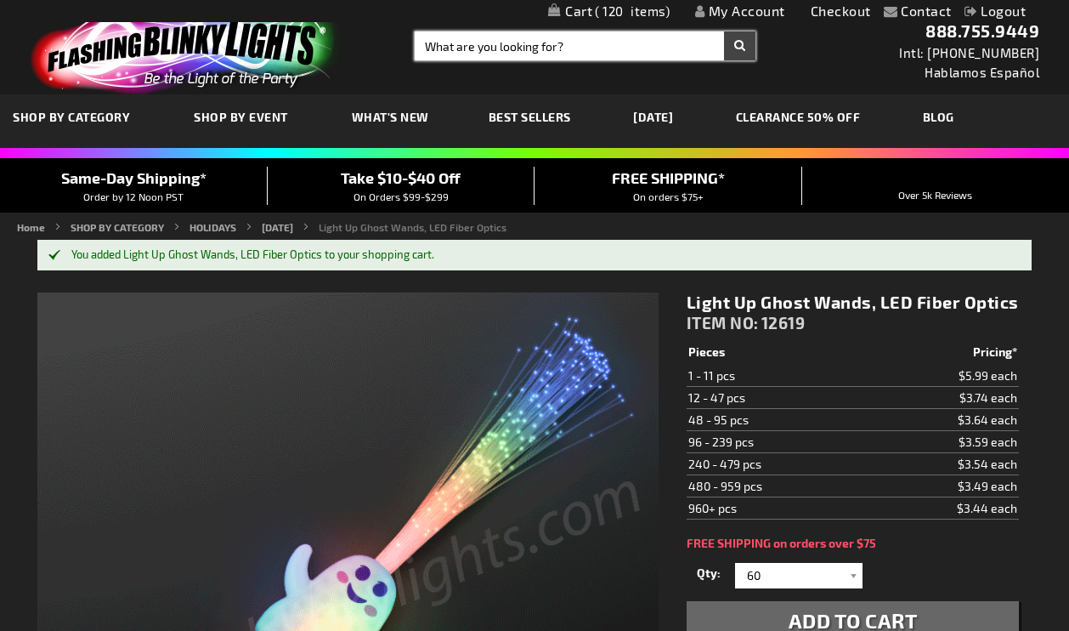
click at [496, 47] on input "Search" at bounding box center [585, 45] width 340 height 29
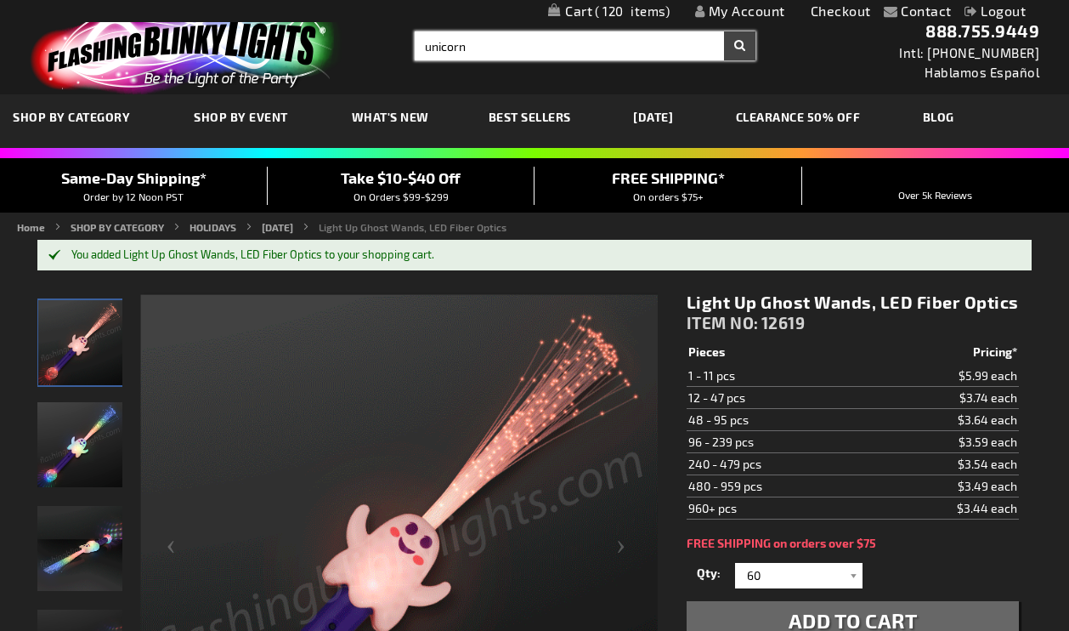
type input "unicorn"
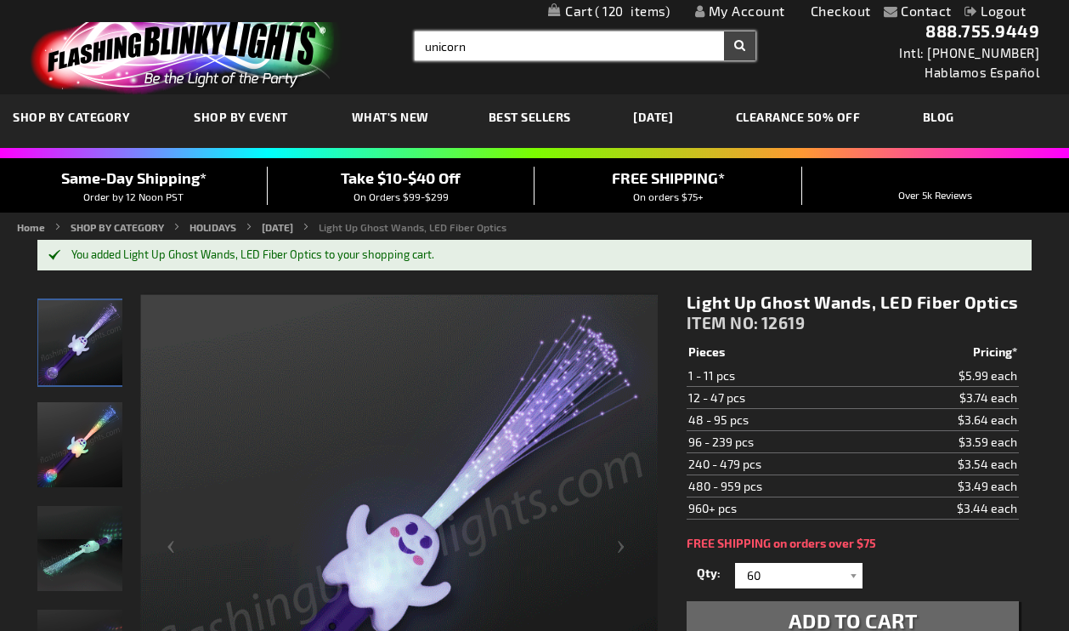
click at [739, 46] on button "Search" at bounding box center [739, 45] width 31 height 29
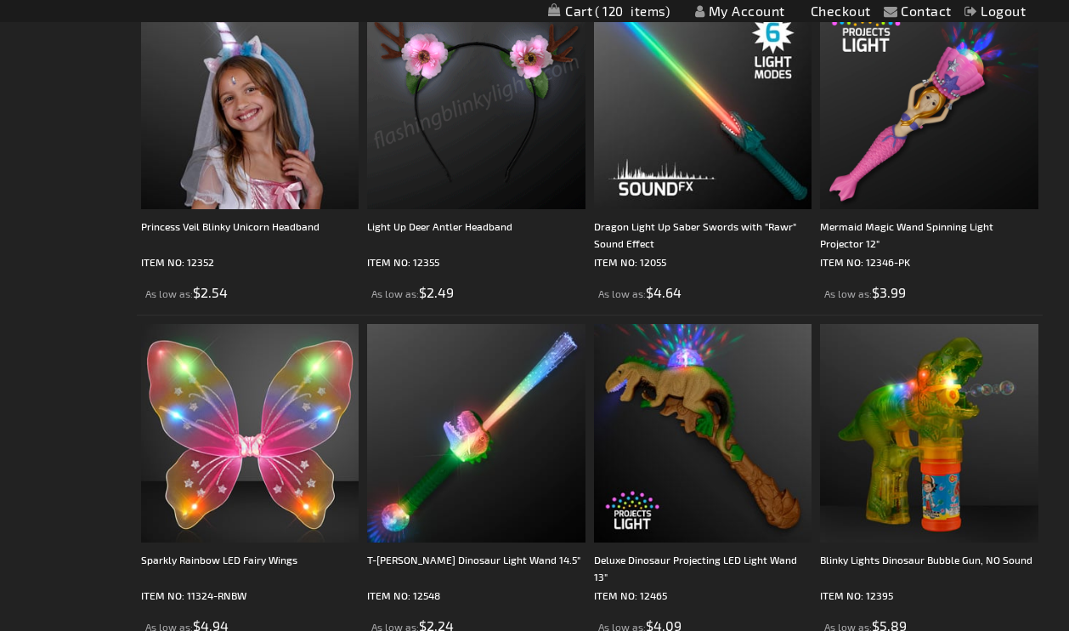
scroll to position [690, 0]
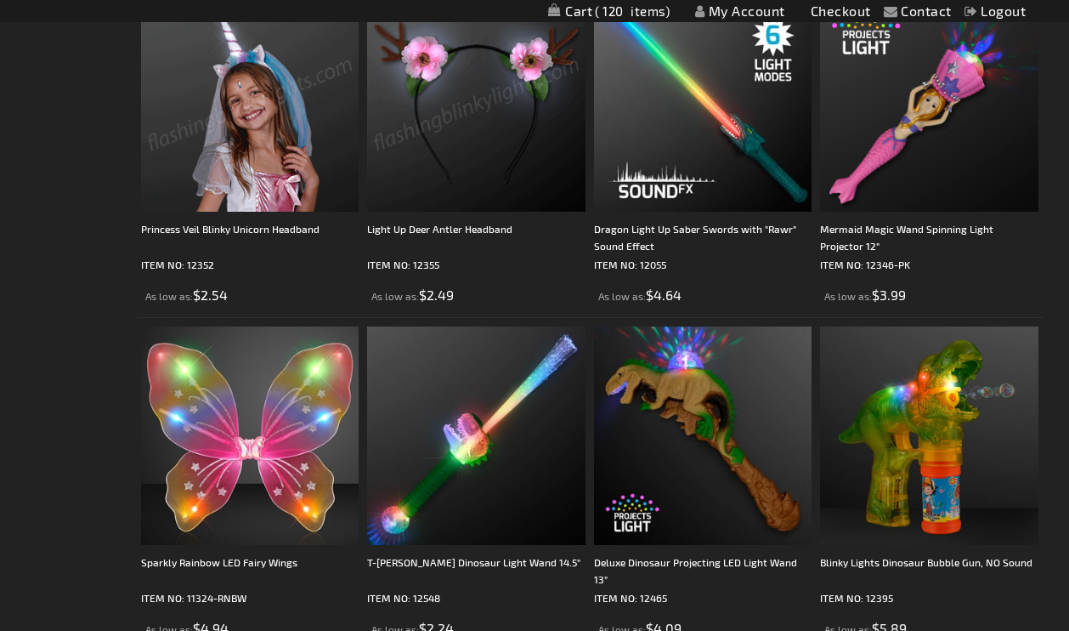
click at [235, 93] on img at bounding box center [250, 103] width 218 height 218
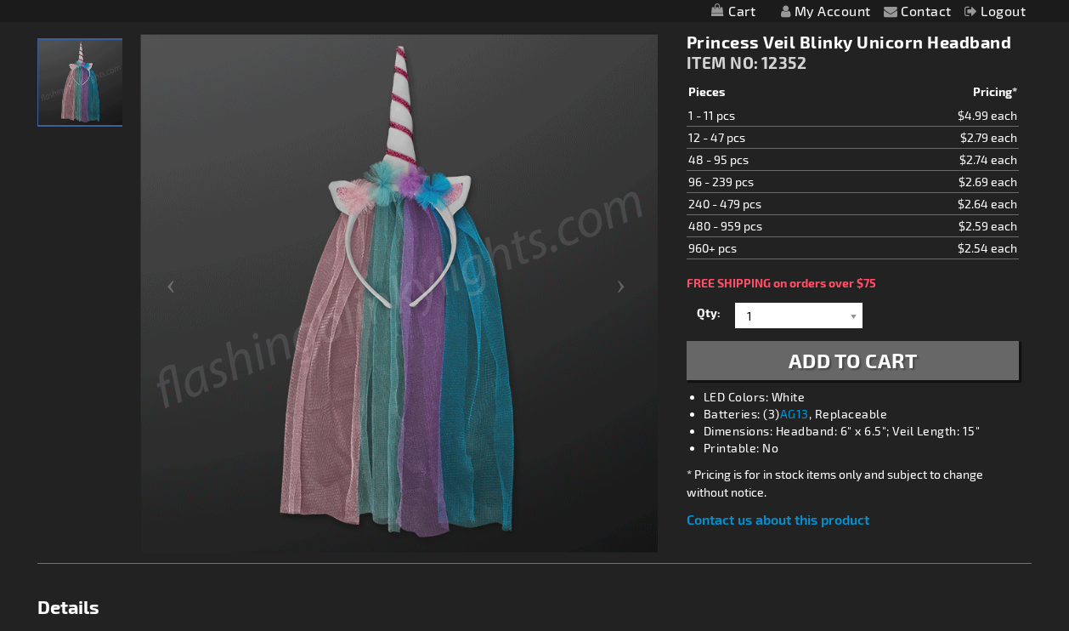
scroll to position [225, 0]
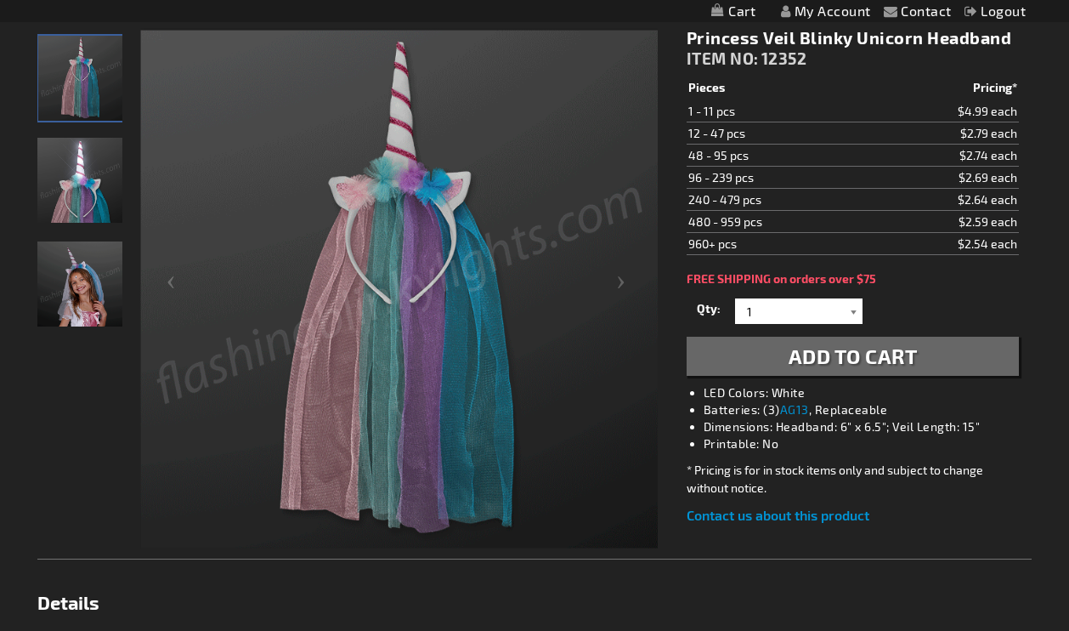
click at [851, 308] on div at bounding box center [853, 310] width 17 height 25
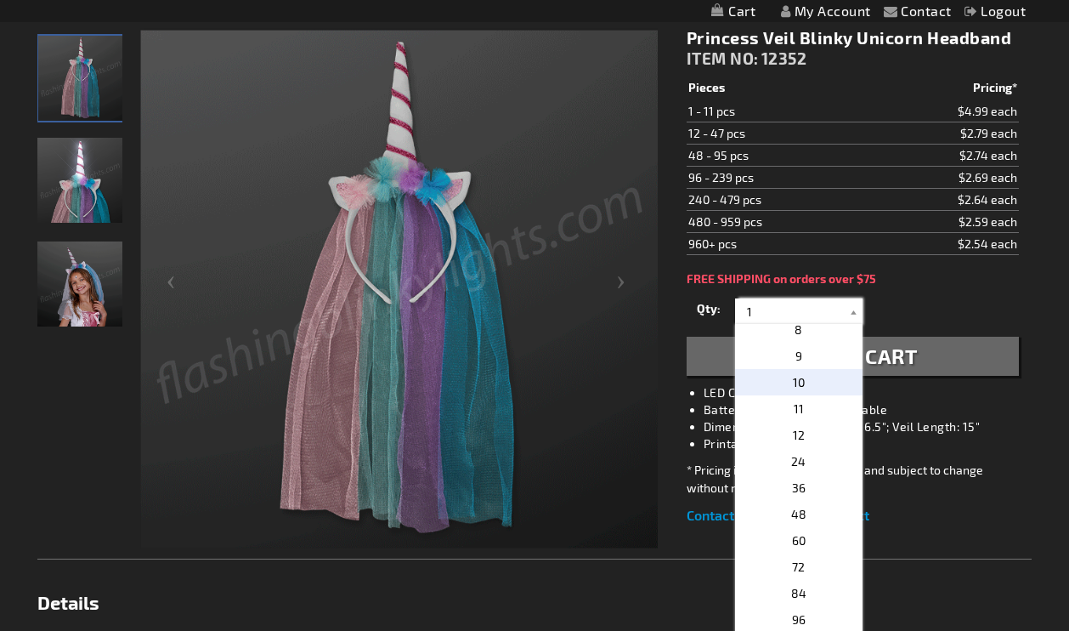
scroll to position [217, 0]
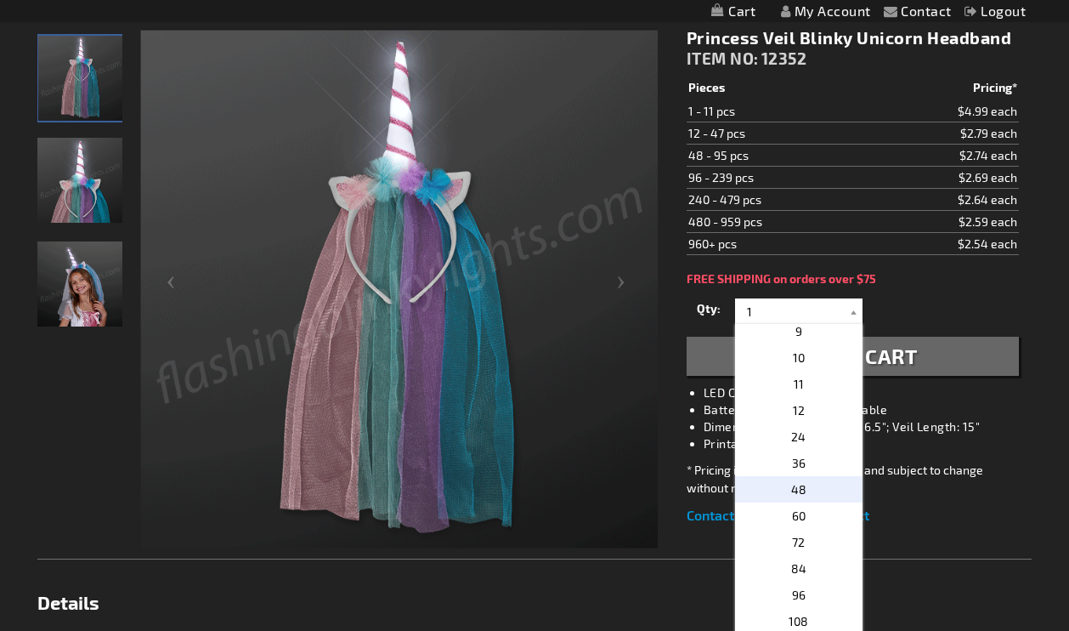
click at [797, 485] on span "48" at bounding box center [798, 489] width 15 height 14
type input "48"
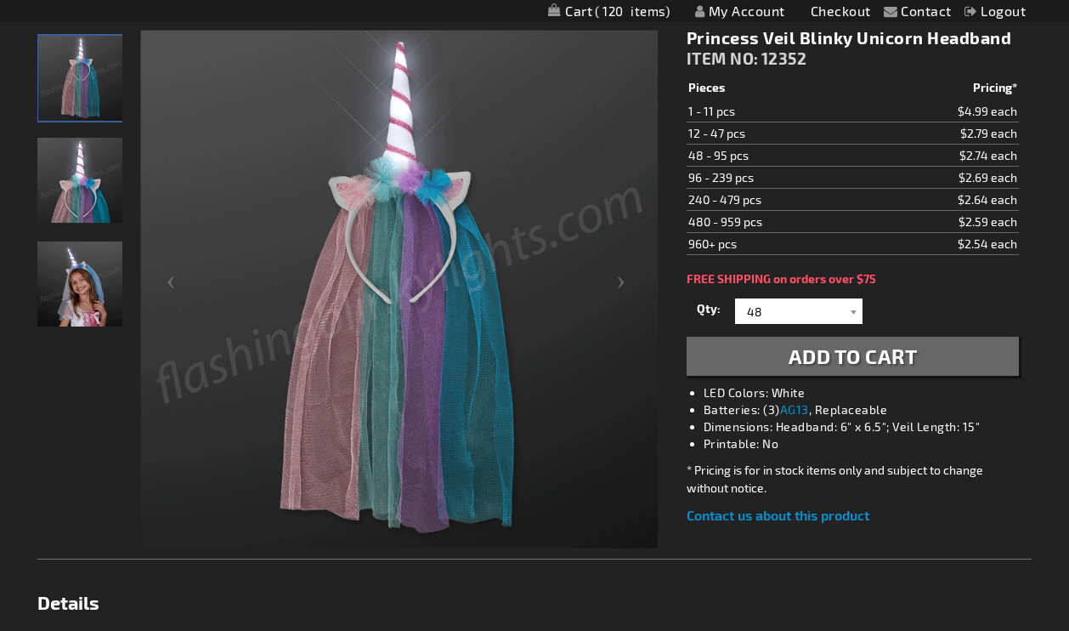
click at [902, 356] on span "Add to Cart" at bounding box center [853, 355] width 129 height 25
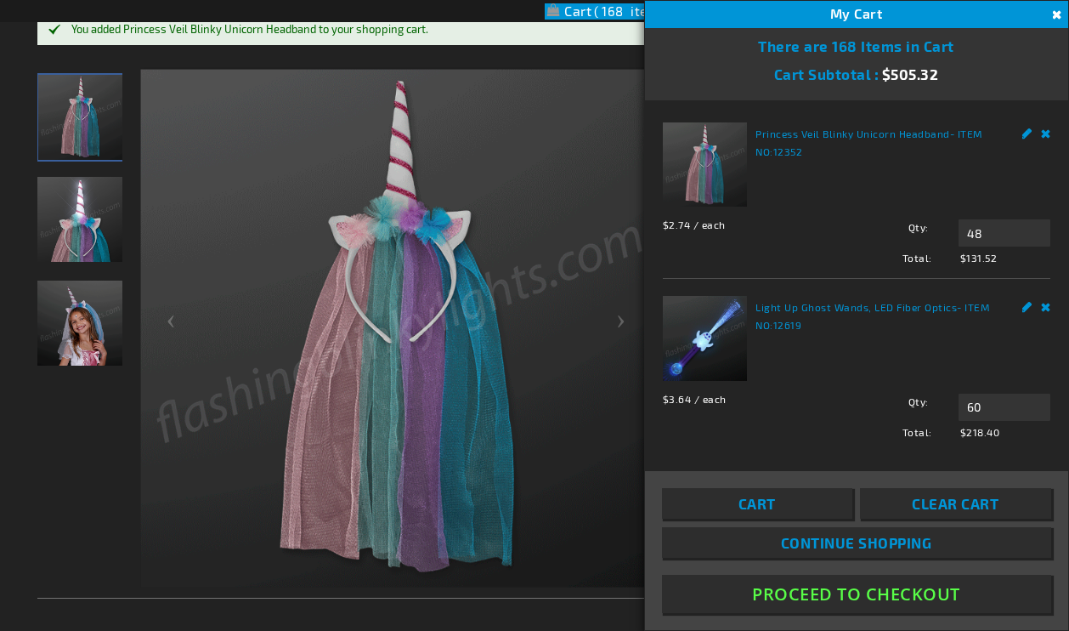
click at [1055, 14] on button "Close" at bounding box center [1055, 15] width 19 height 19
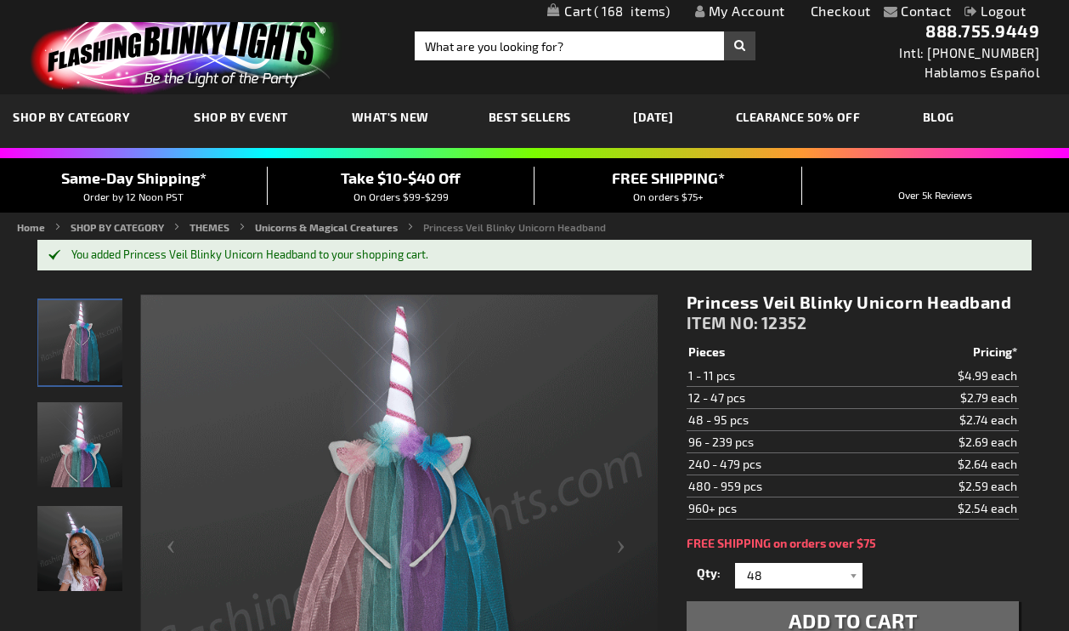
scroll to position [0, 0]
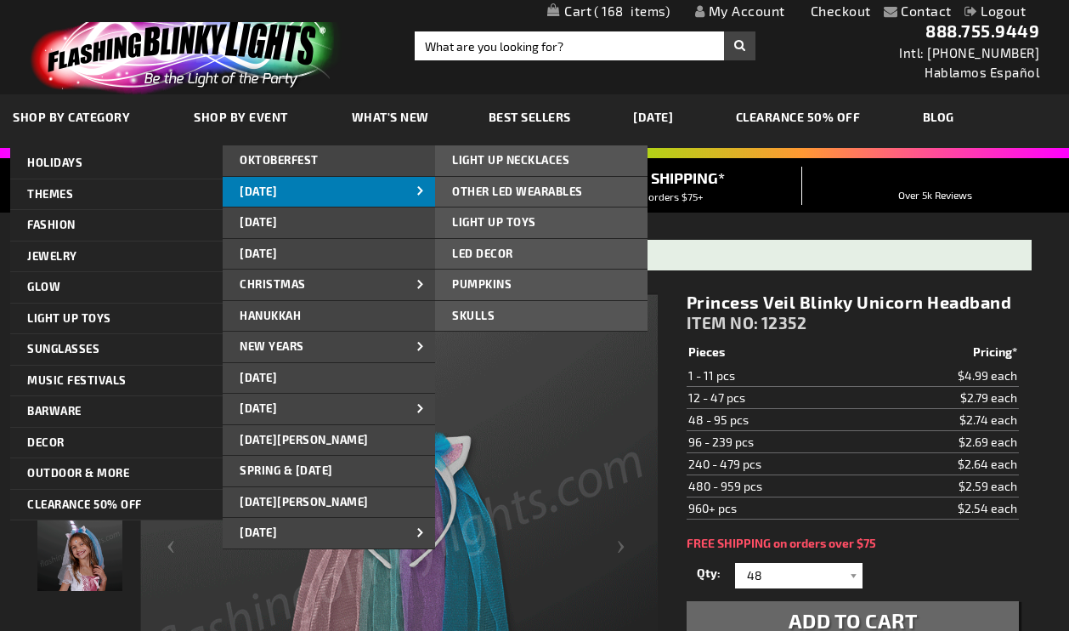
click at [266, 194] on span "[DATE]" at bounding box center [258, 191] width 37 height 14
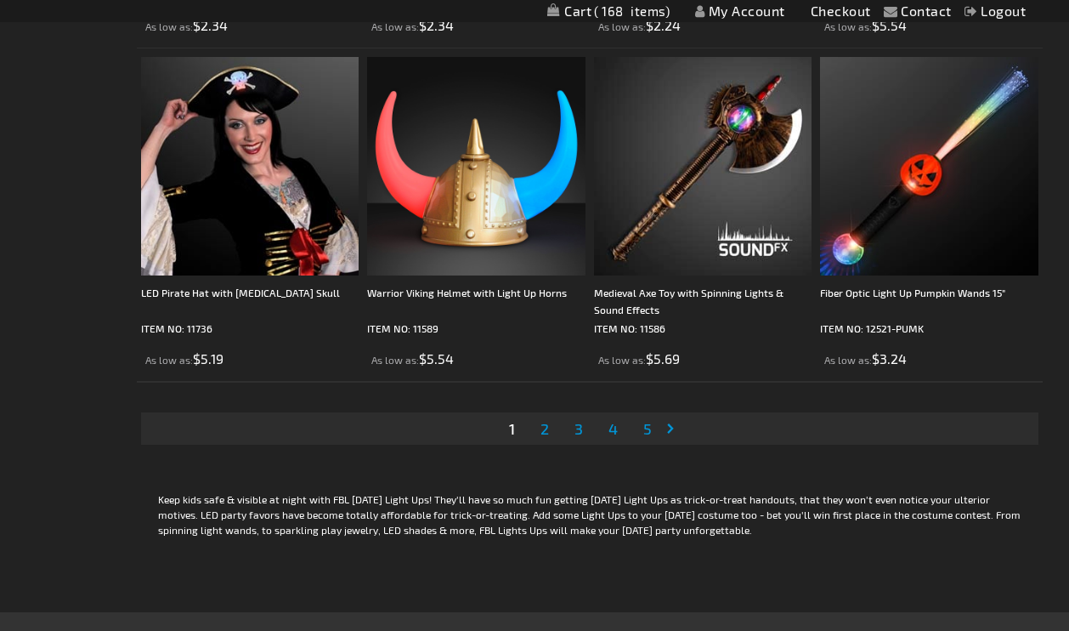
scroll to position [5119, 0]
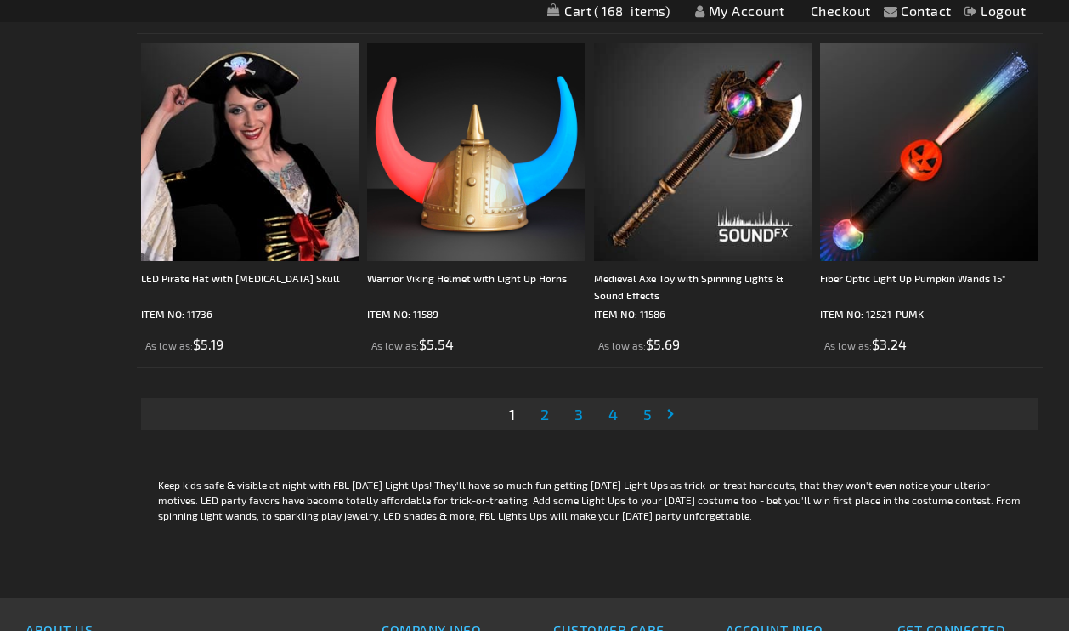
click at [542, 414] on span "2" at bounding box center [544, 413] width 8 height 19
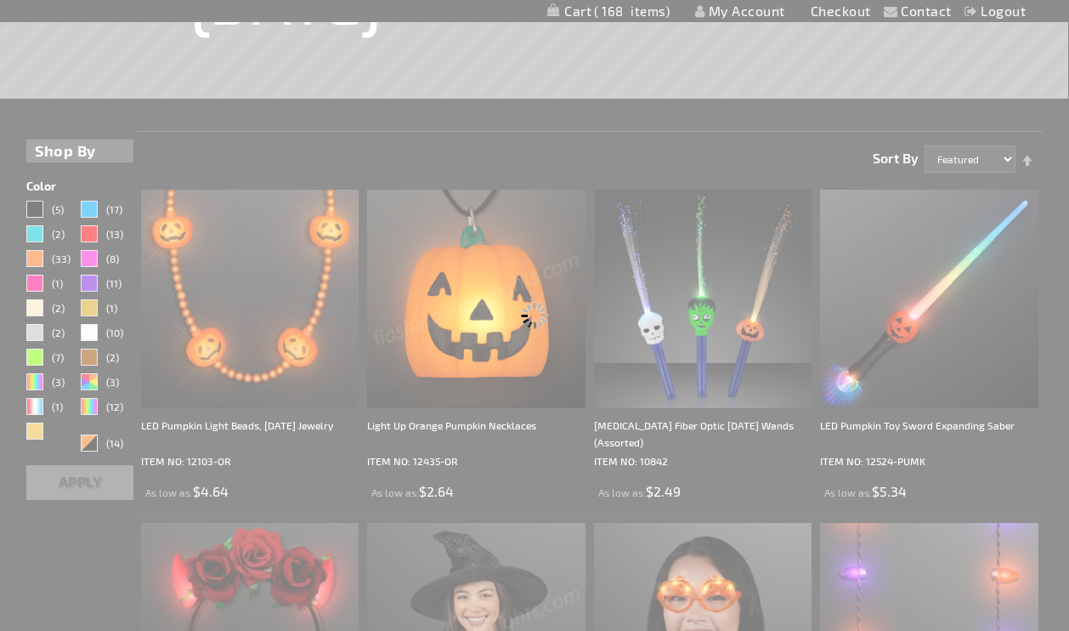
scroll to position [309, 0]
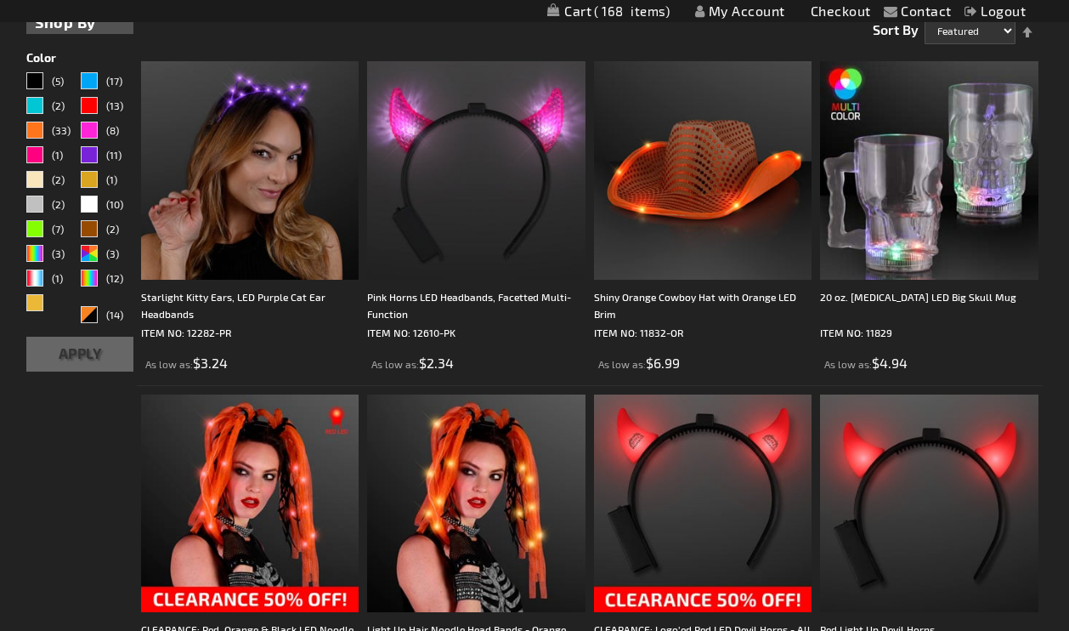
scroll to position [453, 0]
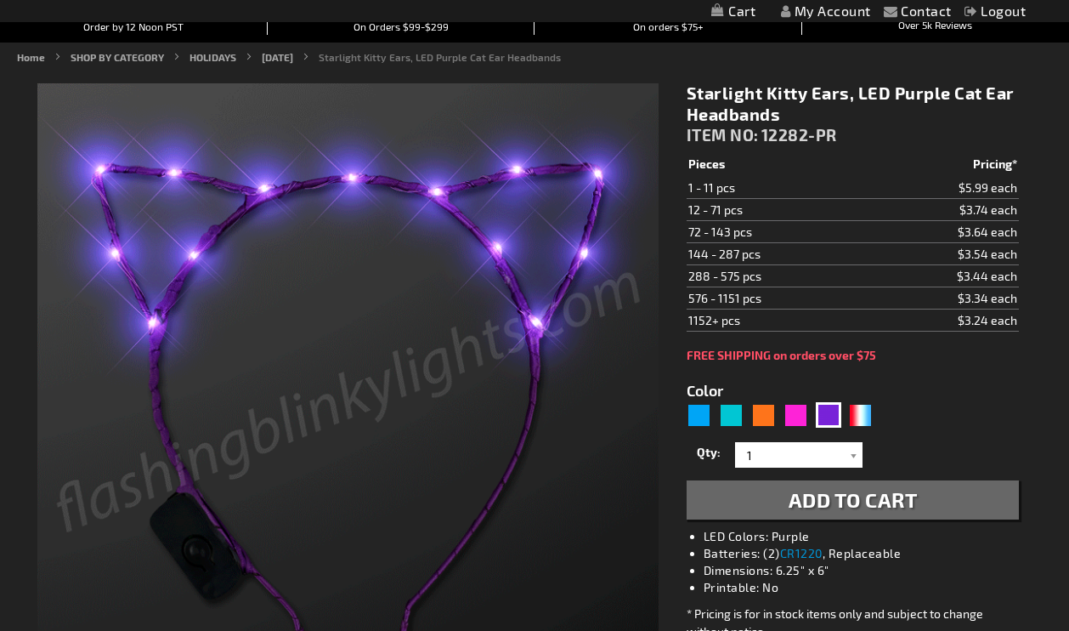
scroll to position [184, 0]
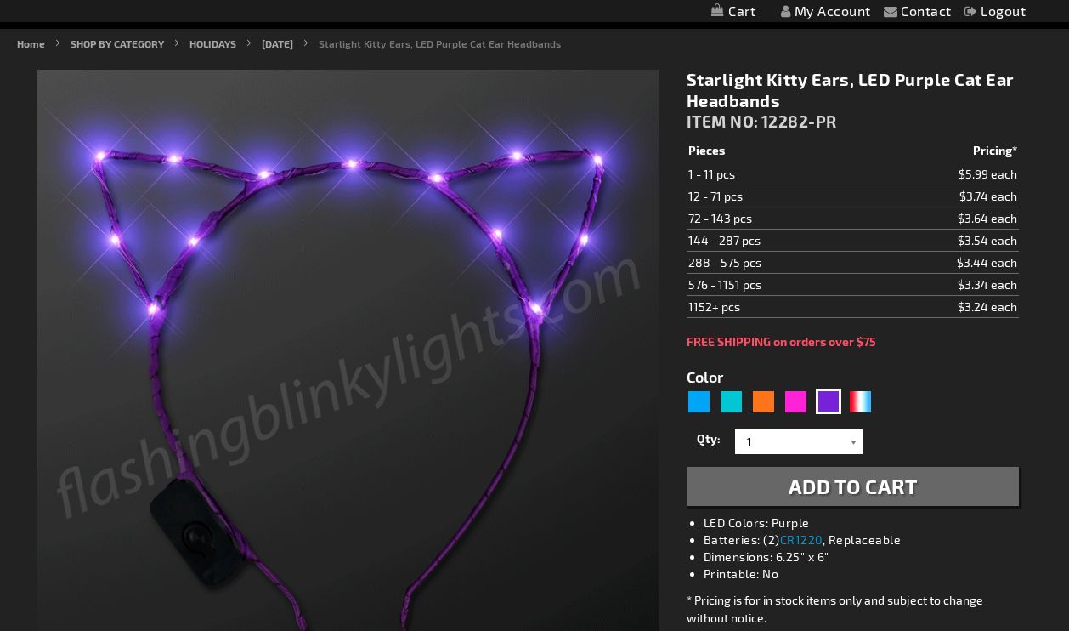
click at [849, 444] on div at bounding box center [853, 440] width 17 height 25
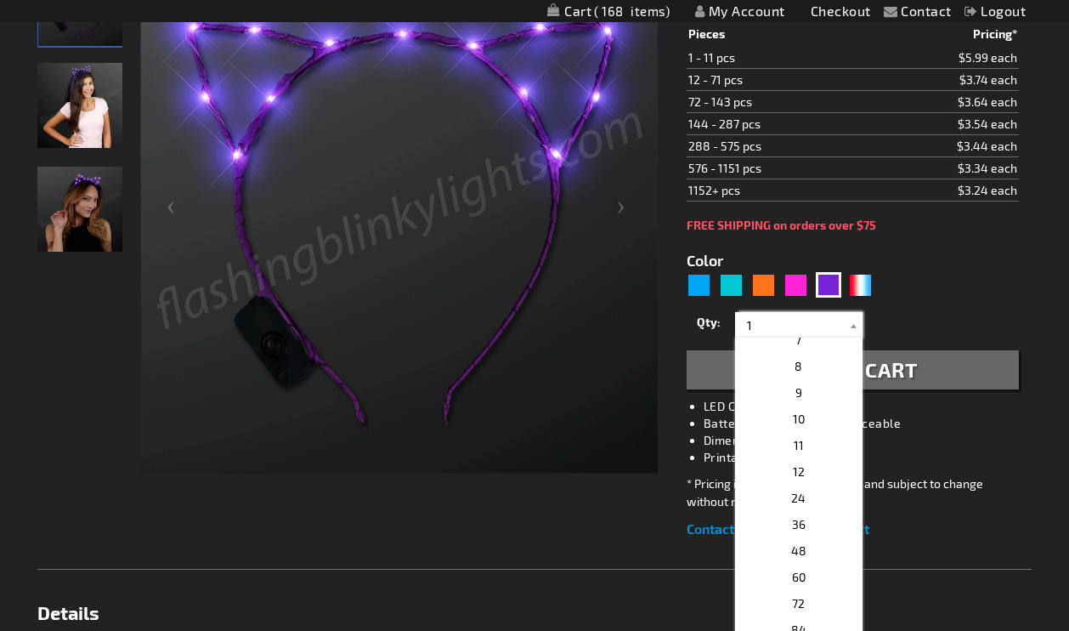
scroll to position [170, 0]
click at [798, 495] on span "24" at bounding box center [798, 496] width 14 height 14
type input "24"
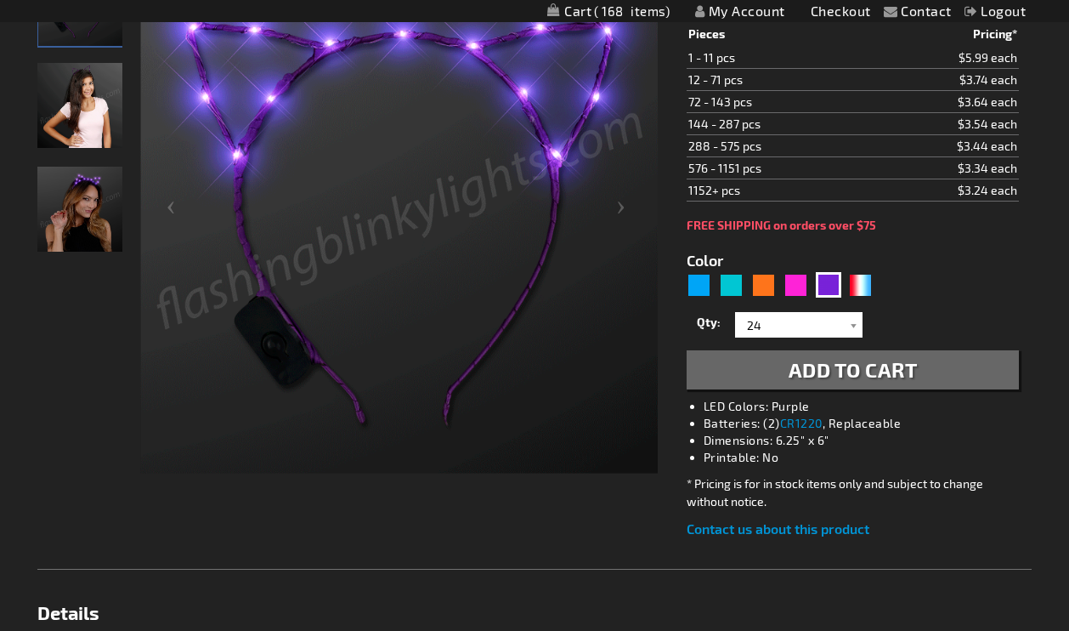
click at [871, 376] on span "Add to Cart" at bounding box center [853, 369] width 129 height 25
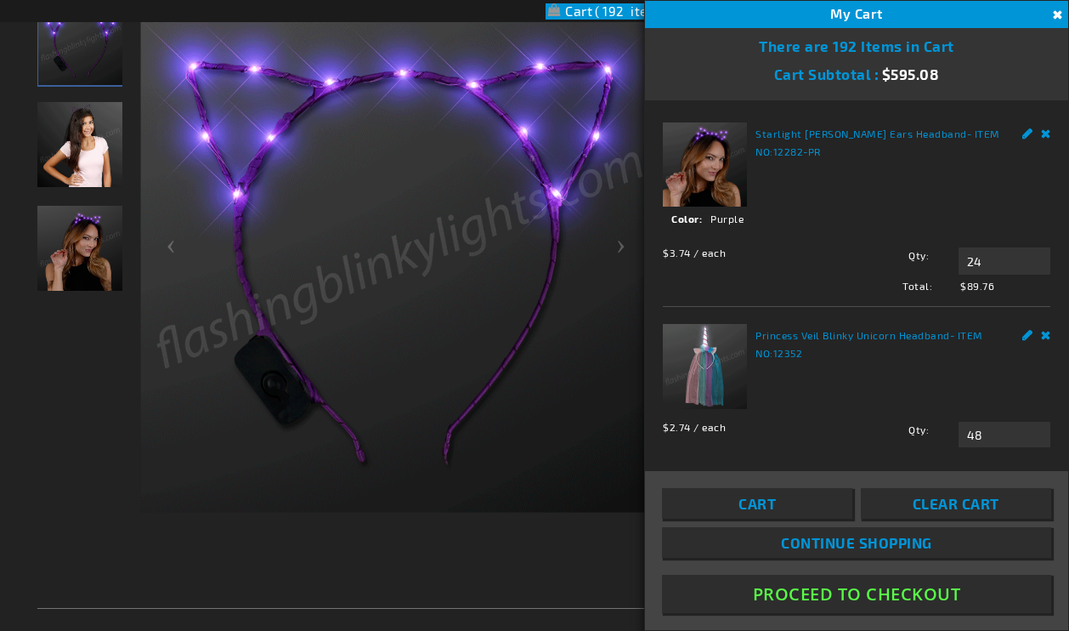
click at [1058, 11] on button "Close" at bounding box center [1055, 15] width 19 height 19
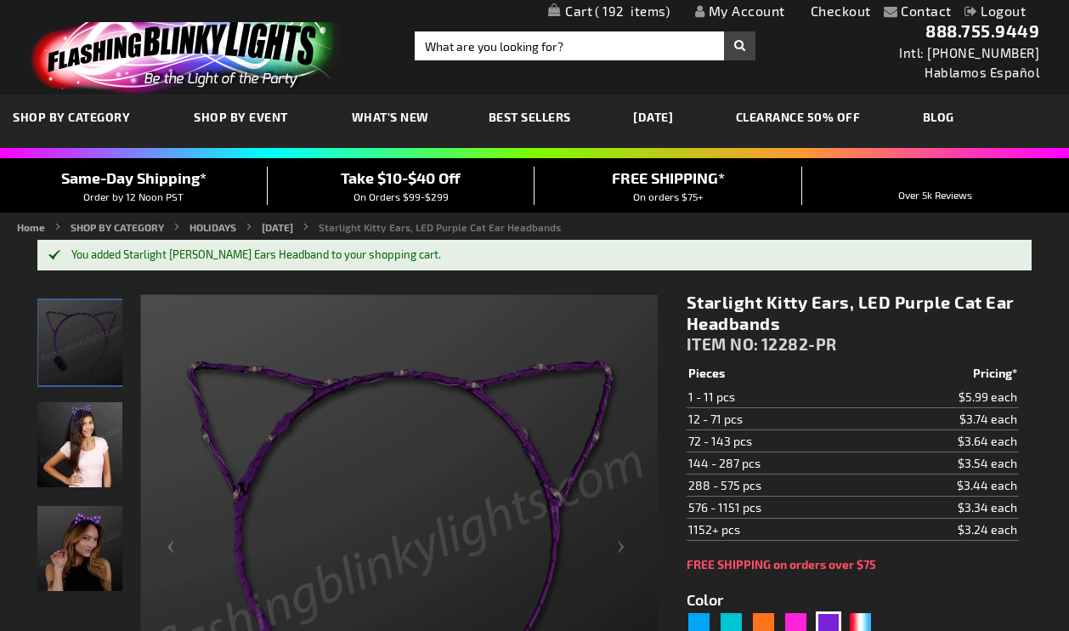
scroll to position [0, 0]
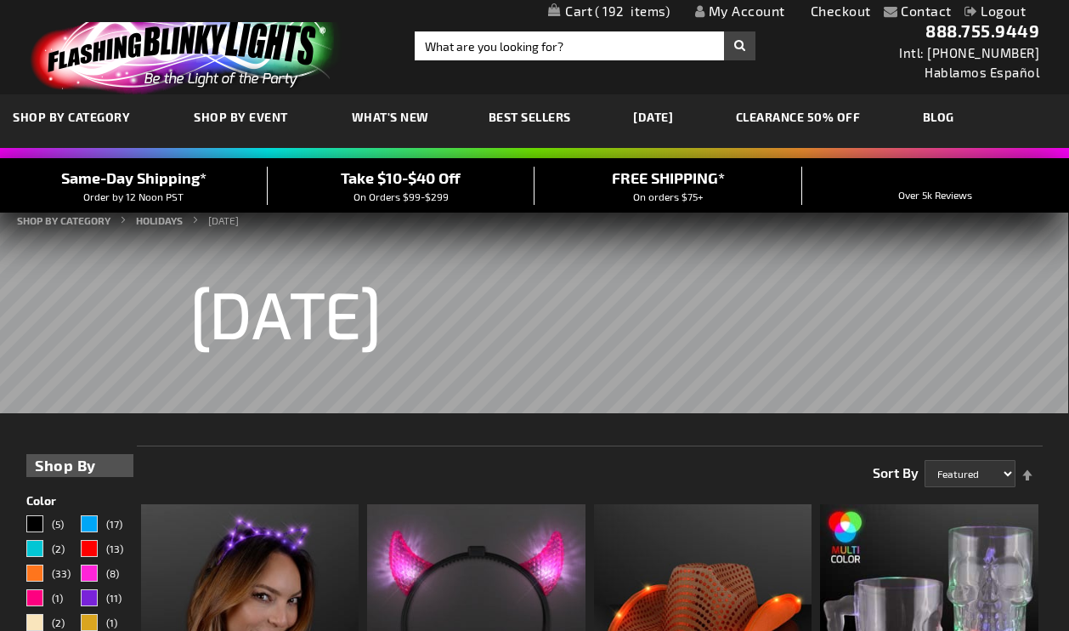
click at [621, 12] on span "192" at bounding box center [632, 10] width 75 height 15
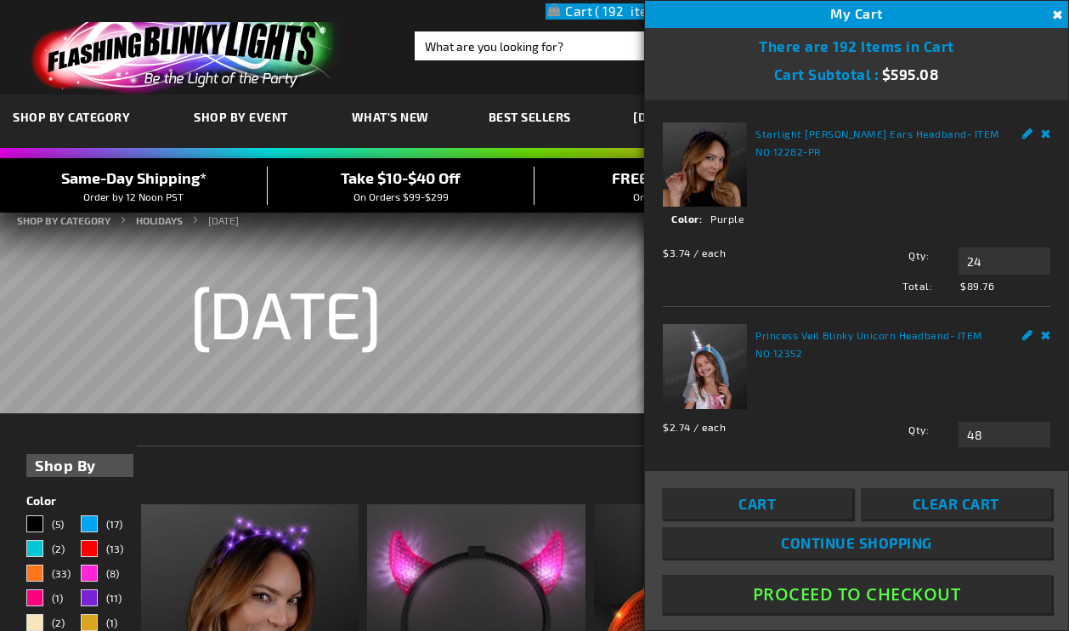
click at [800, 512] on link "Cart" at bounding box center [757, 503] width 190 height 31
